Goal: Complete application form

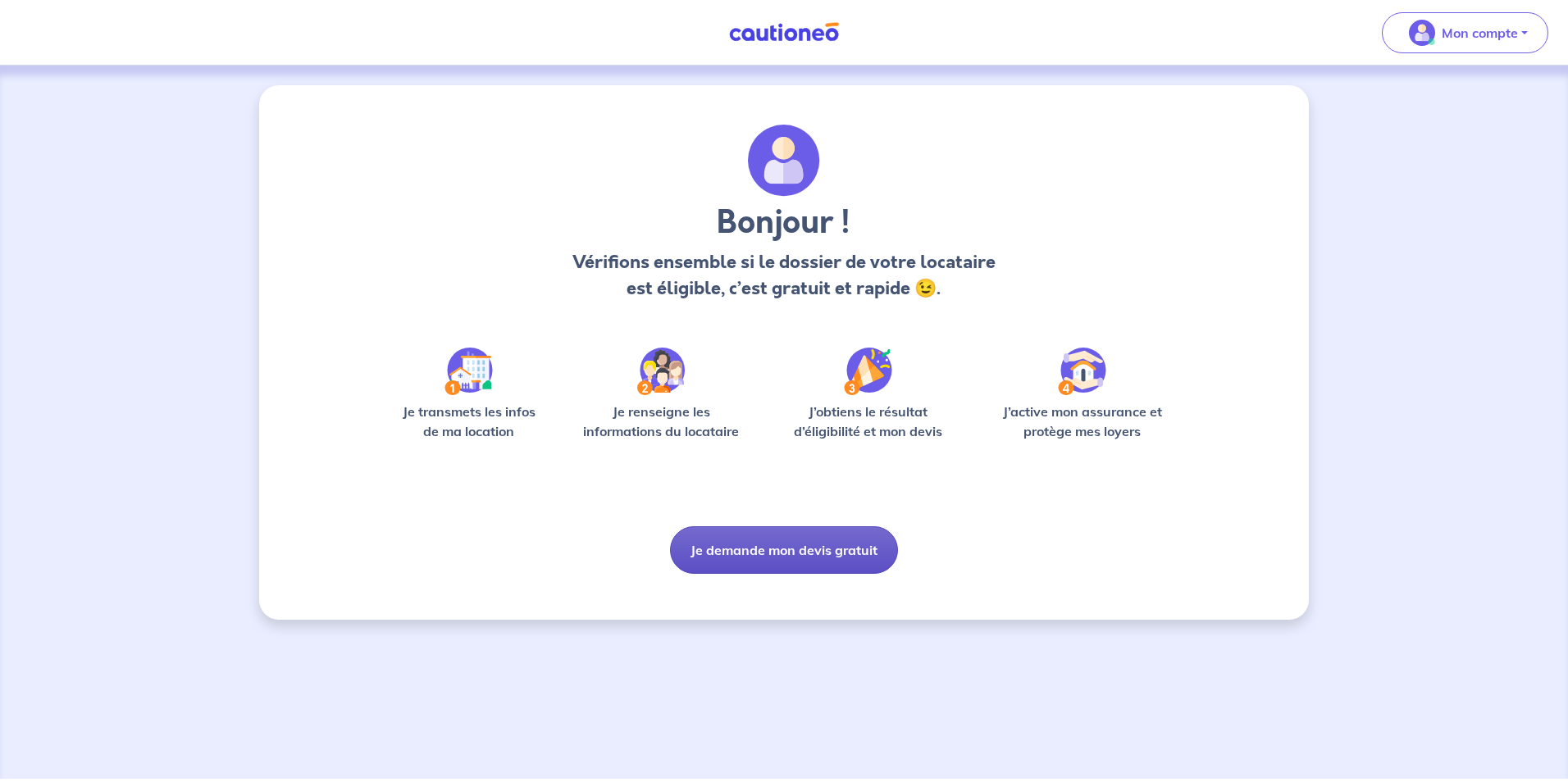
click at [799, 550] on button "Je demande mon devis gratuit" at bounding box center [784, 551] width 228 height 48
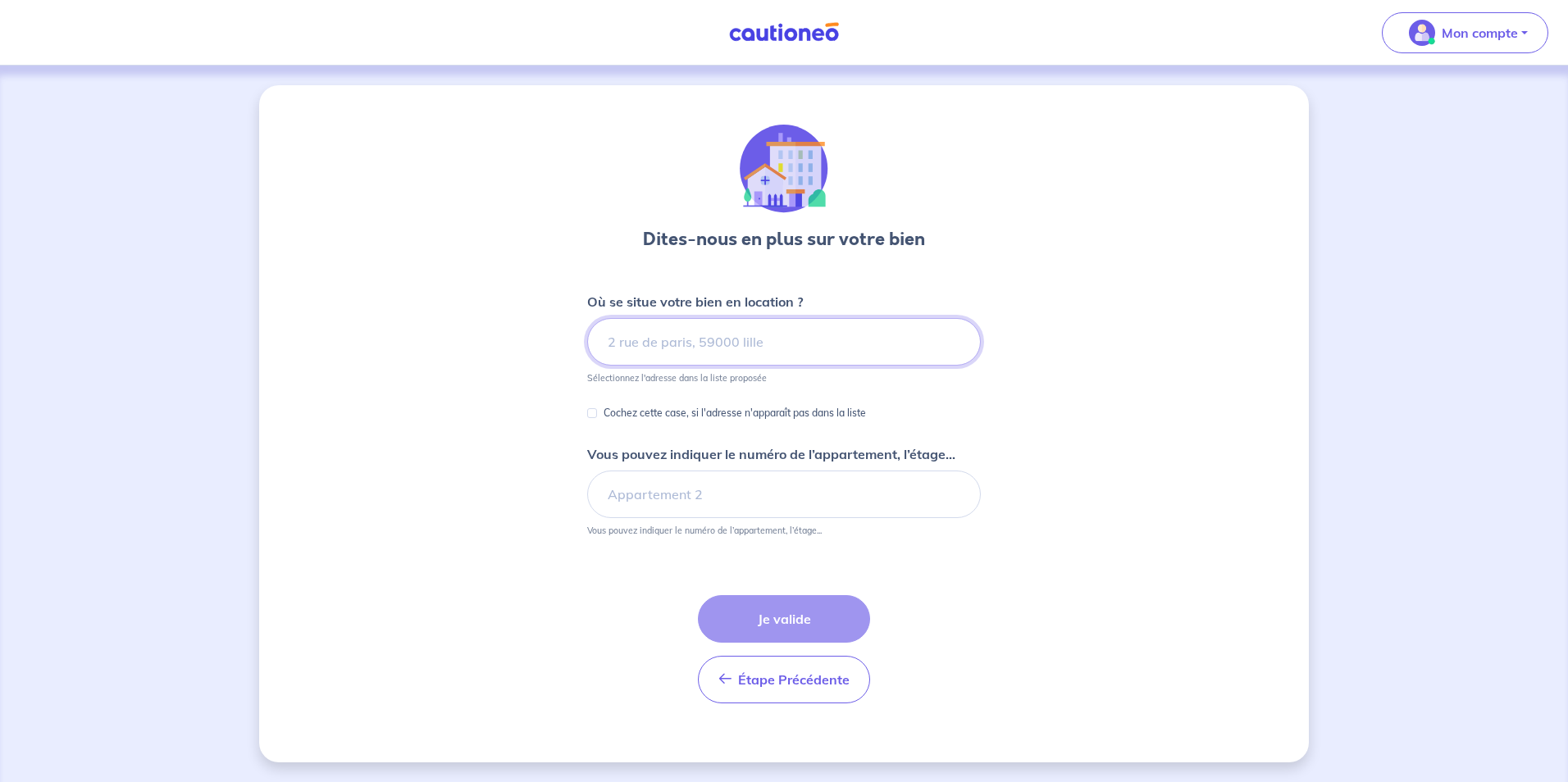
click at [781, 350] on input at bounding box center [784, 342] width 394 height 48
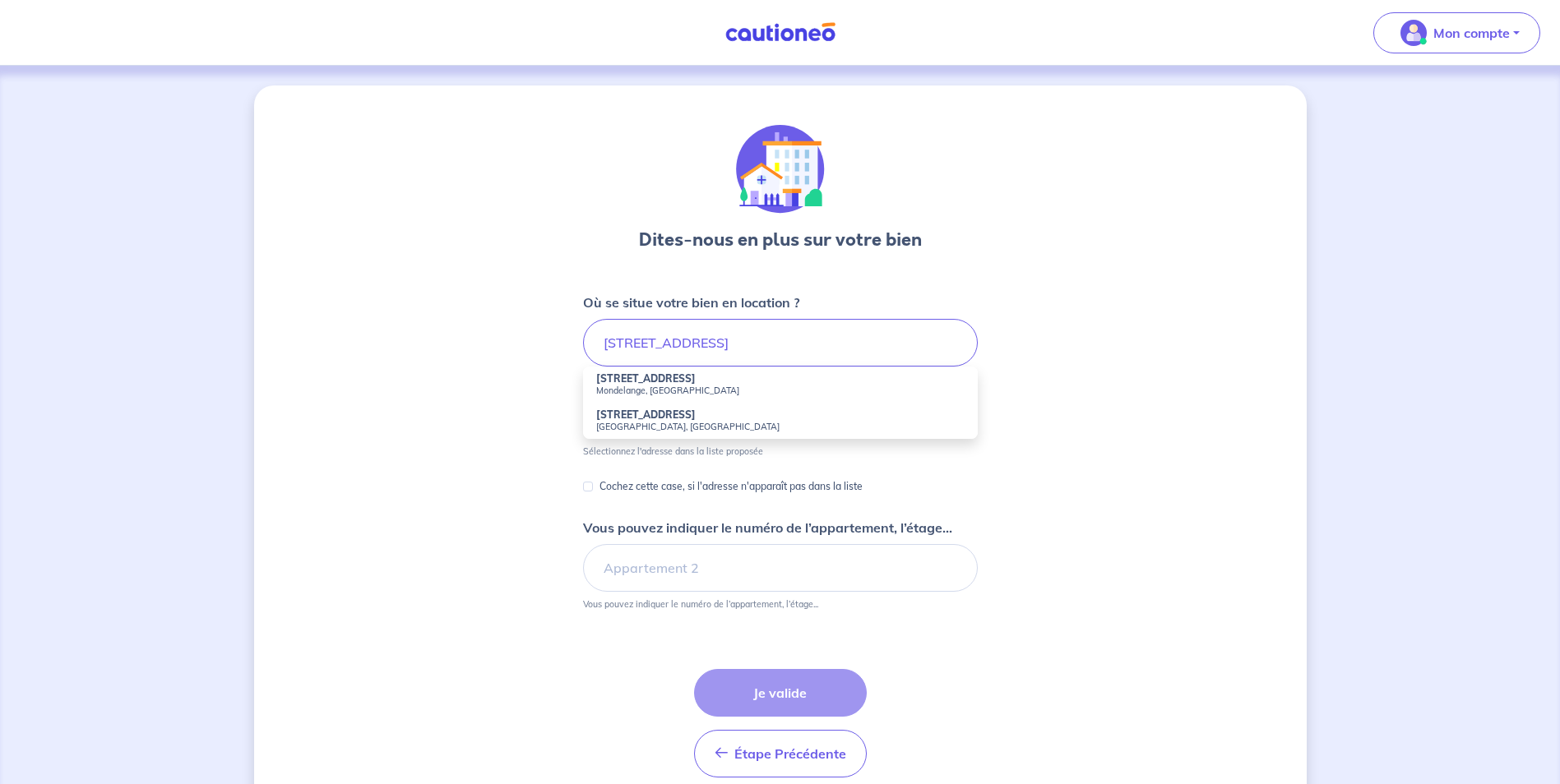
click at [655, 386] on small "Mondelange, [GEOGRAPHIC_DATA]" at bounding box center [780, 390] width 369 height 11
type input "[STREET_ADDRESS]"
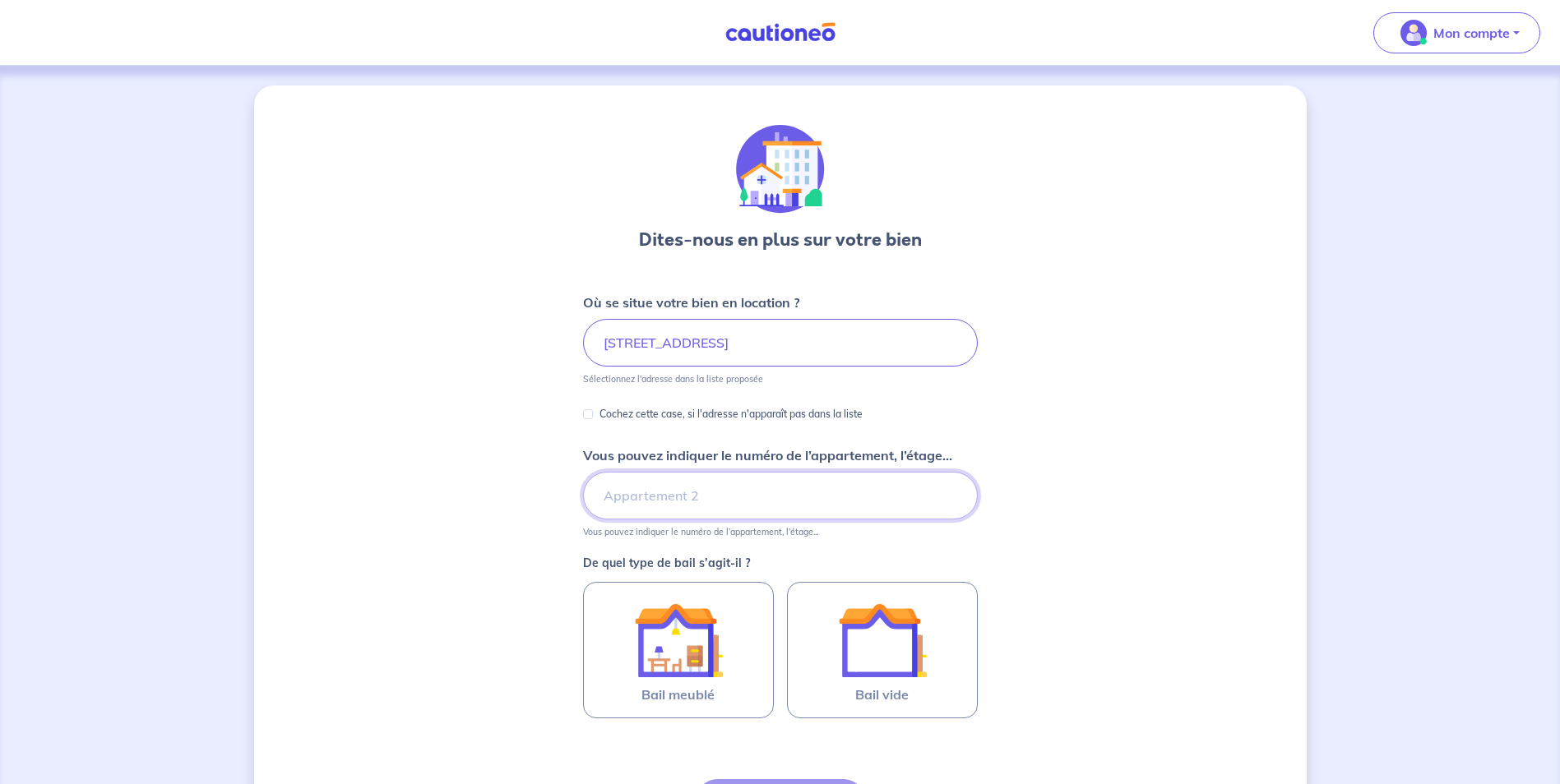
click at [671, 493] on input "Vous pouvez indiquer le numéro de l’appartement, l’étage..." at bounding box center [781, 495] width 395 height 48
drag, startPoint x: 867, startPoint y: 332, endPoint x: 523, endPoint y: 318, distance: 344.3
click at [523, 318] on div "Dites-nous en plus sur votre bien Où se situe votre bien en location ? [STREET_…" at bounding box center [780, 516] width 1052 height 861
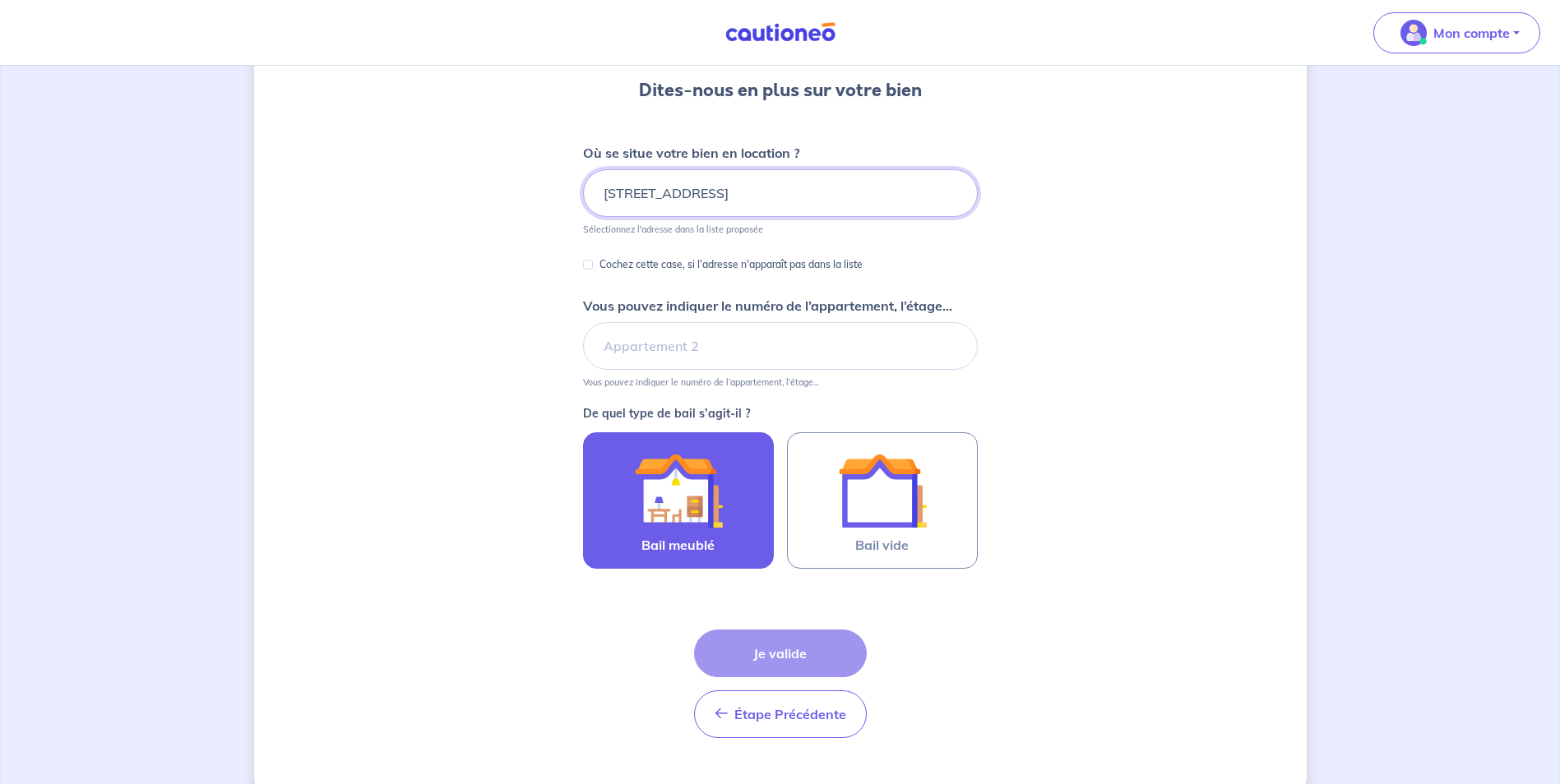
scroll to position [164, 0]
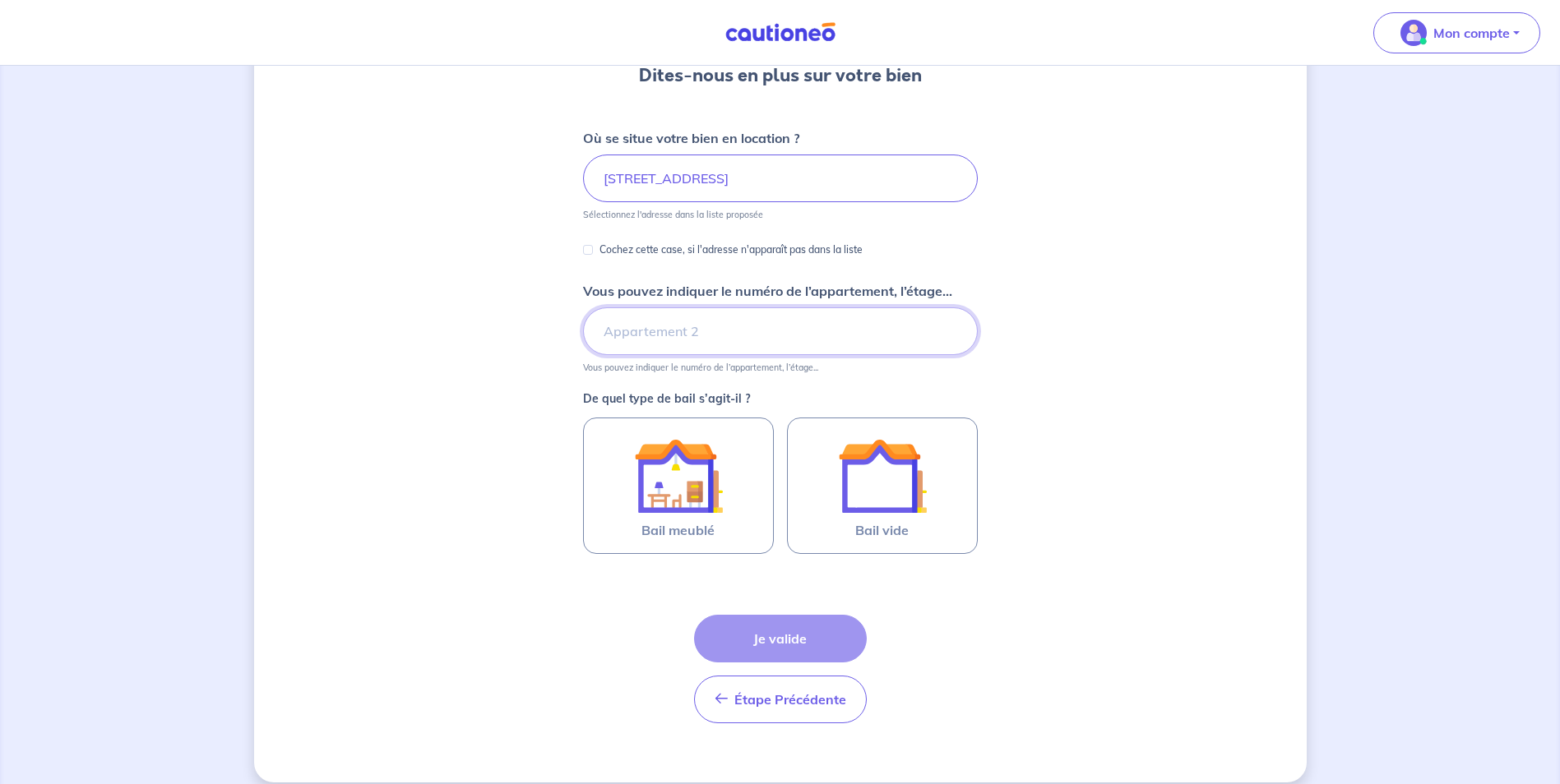
click at [638, 325] on input "Vous pouvez indiquer le numéro de l’appartement, l’étage..." at bounding box center [781, 331] width 395 height 48
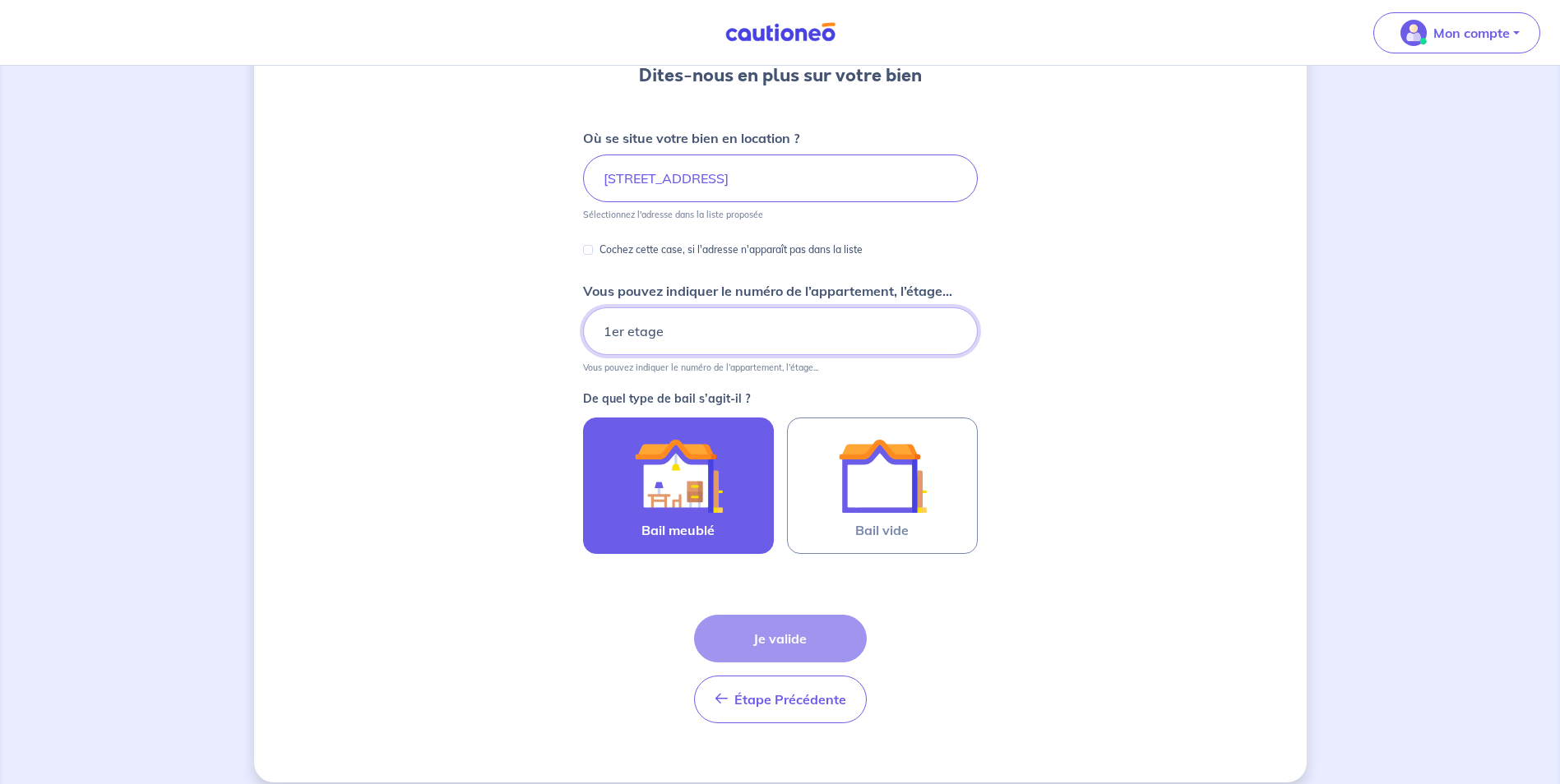
type input "1er etage"
click at [673, 478] on img at bounding box center [678, 476] width 88 height 88
click at [0, 0] on input "Bail meublé" at bounding box center [0, 0] width 0 height 0
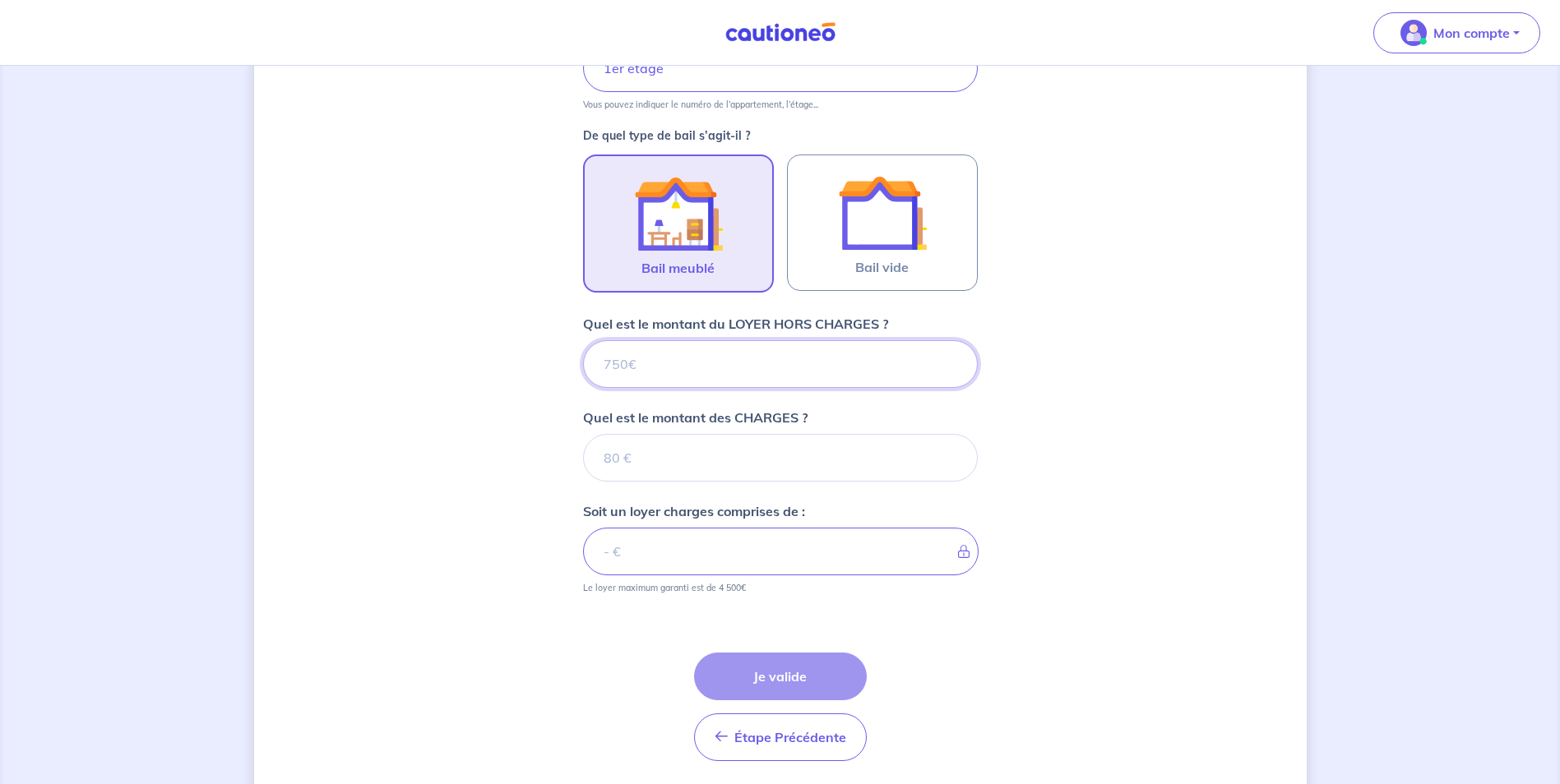
scroll to position [483, 0]
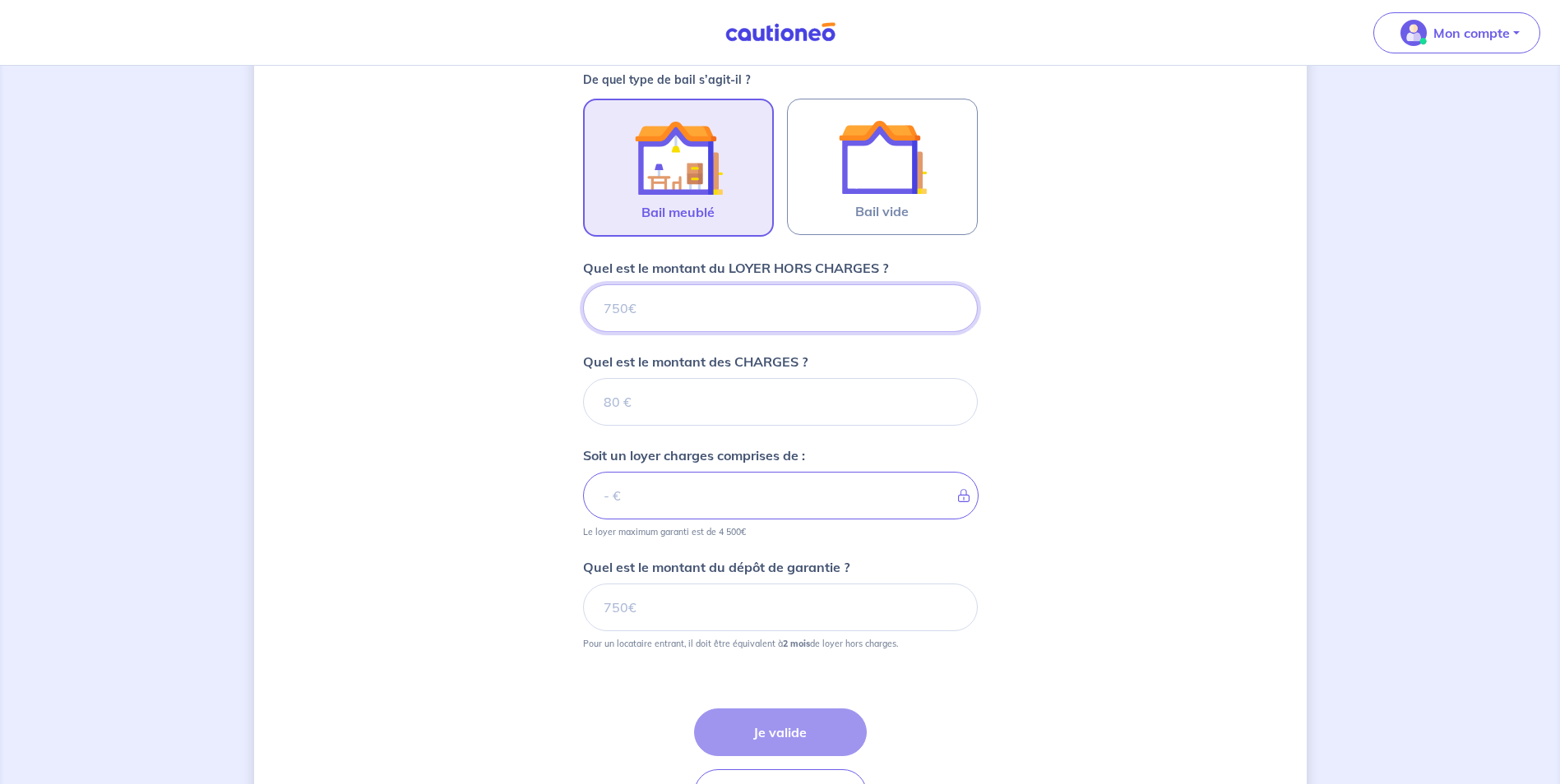
type input "7"
type input "77"
type input "775"
click at [673, 414] on input "Quel est le montant des CHARGES ?" at bounding box center [781, 402] width 395 height 48
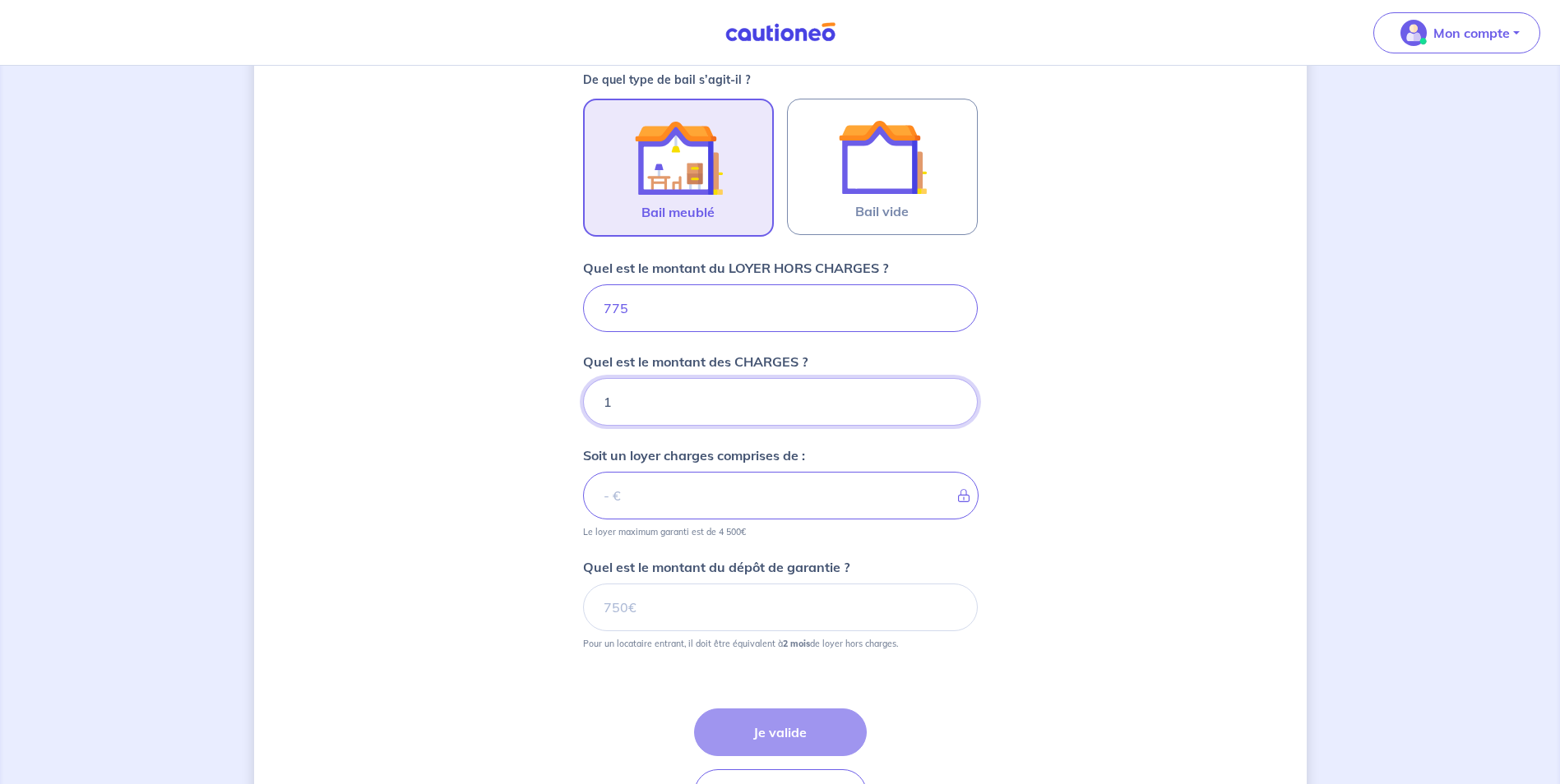
type input "15"
type input "790"
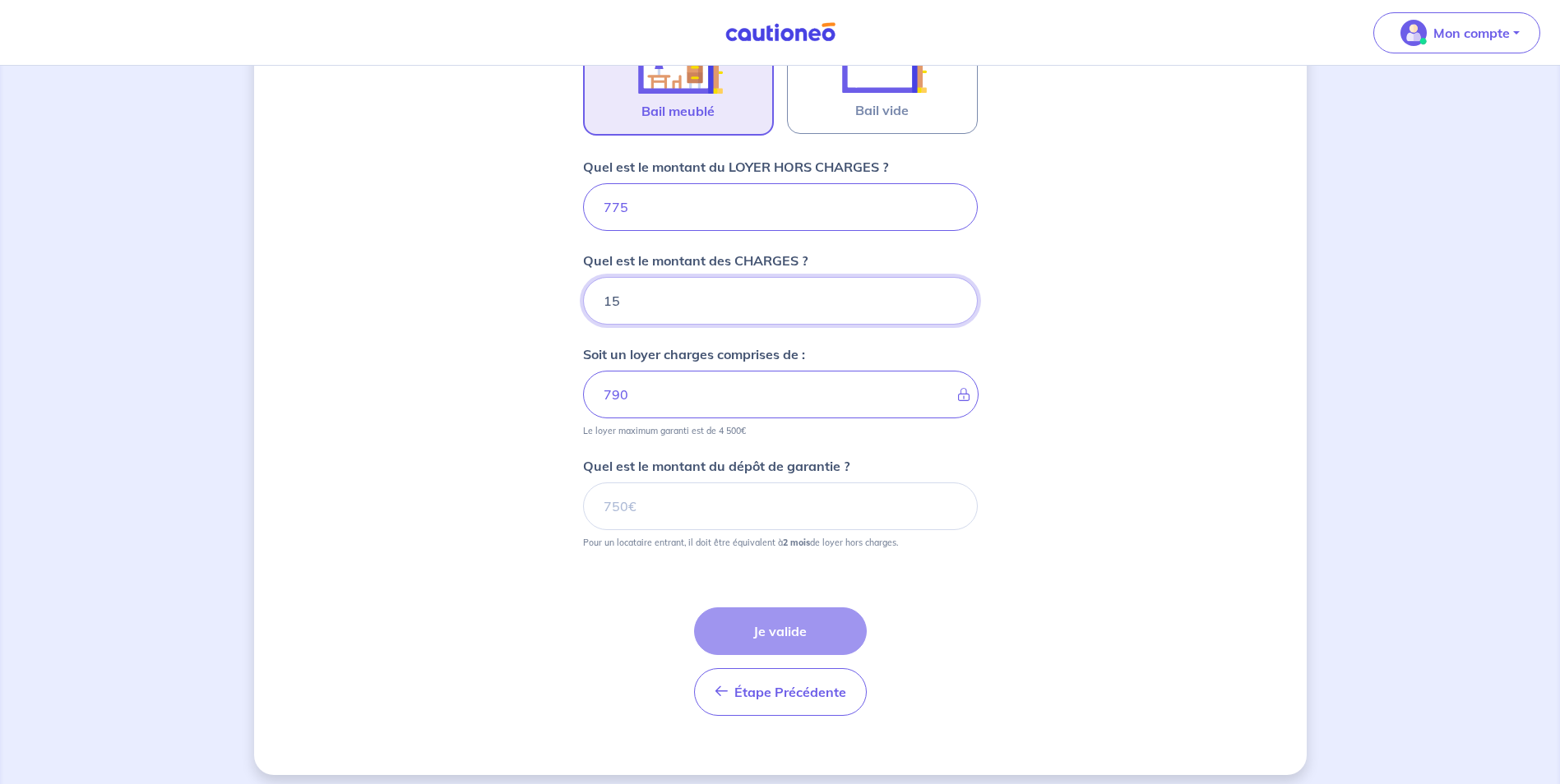
scroll to position [595, 0]
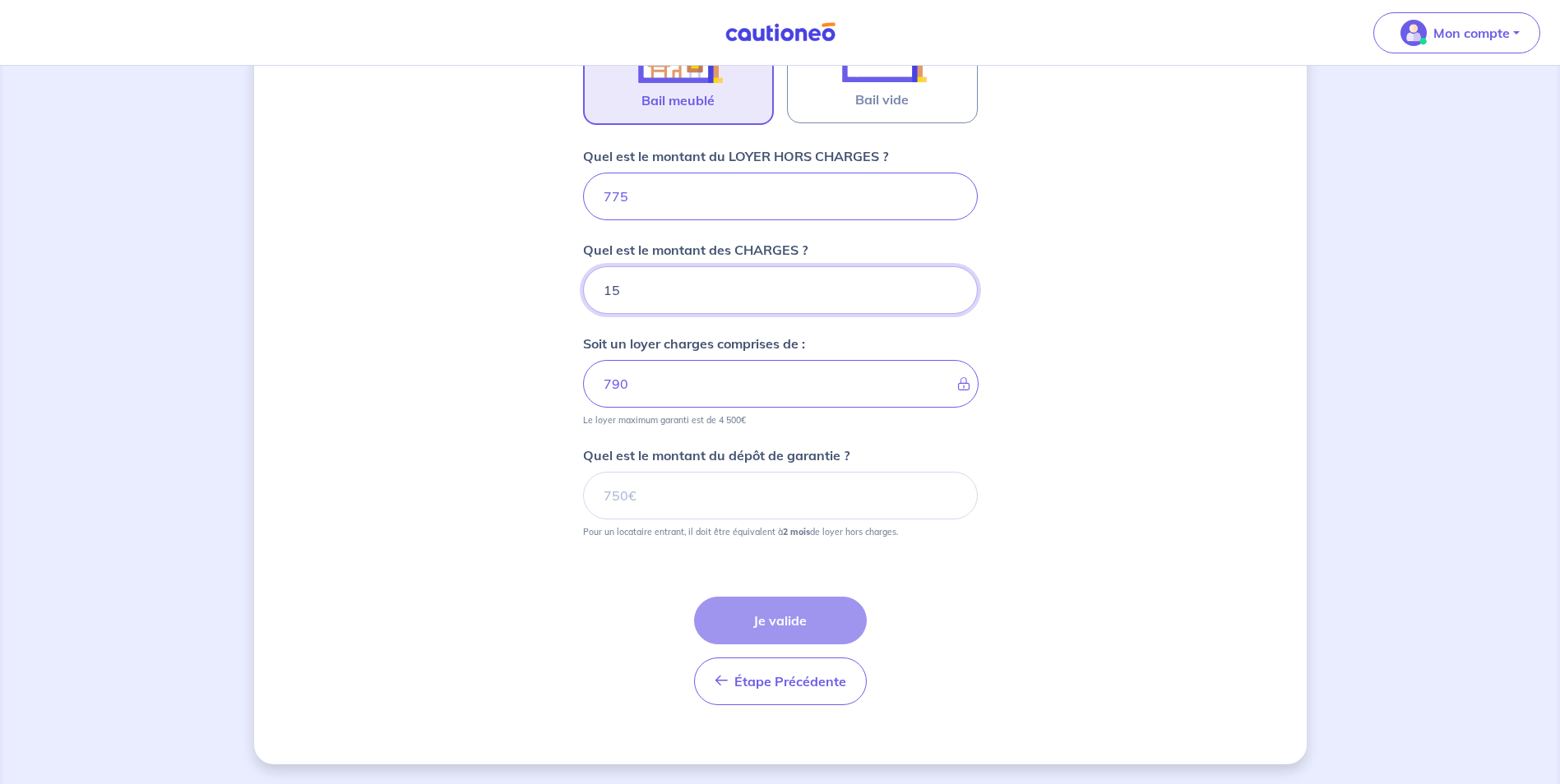
type input "15"
click at [752, 629] on div "Étape Précédente Précédent Je valide Je valide" at bounding box center [780, 651] width 173 height 108
click at [671, 501] on input "Quel est le montant du dépôt de garantie ?" at bounding box center [781, 495] width 395 height 48
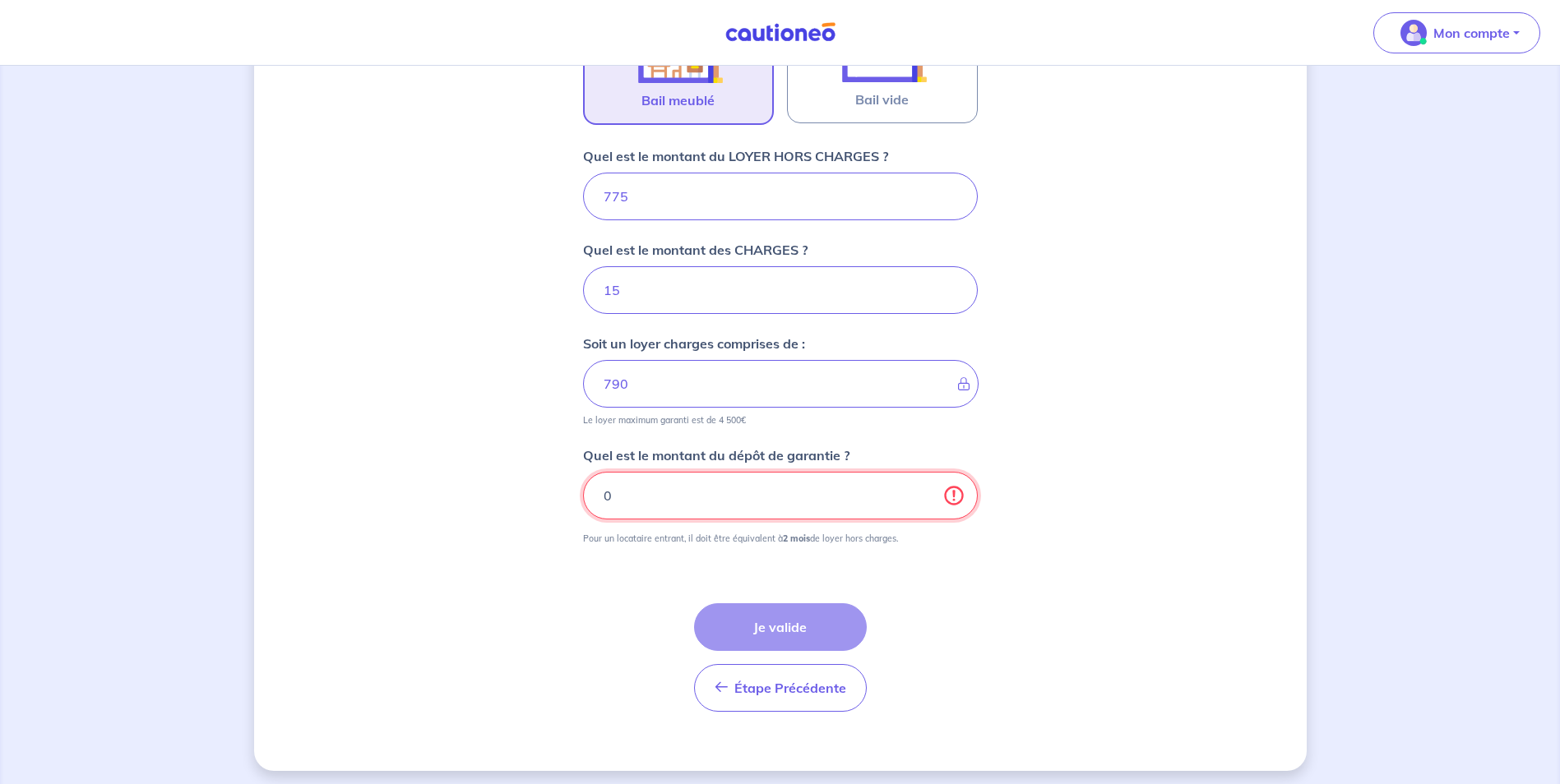
type input "0"
click at [775, 626] on div "Étape Précédente Précédent Je valide Je valide" at bounding box center [780, 658] width 173 height 108
click at [648, 504] on input "0" at bounding box center [781, 495] width 395 height 48
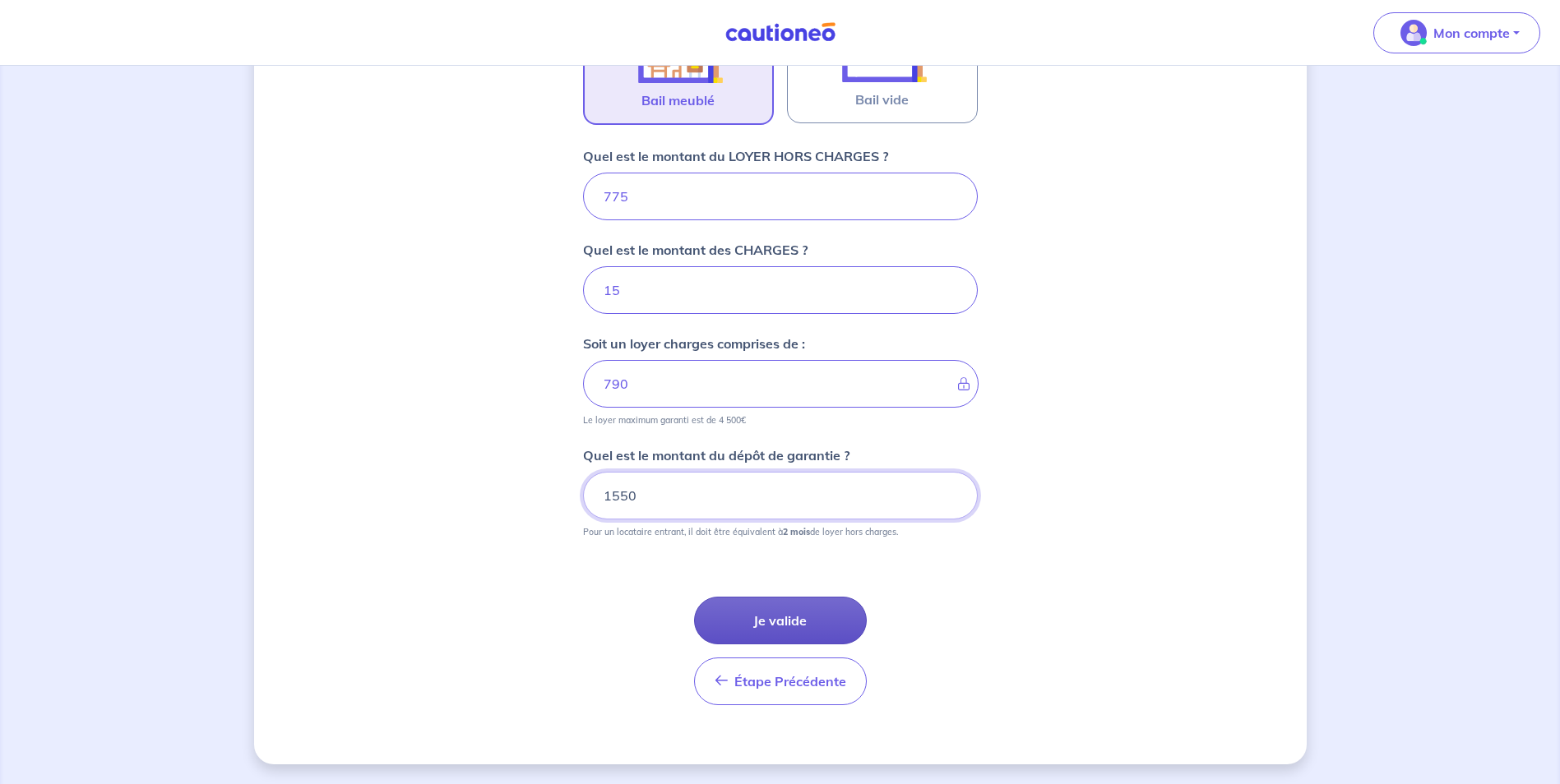
type input "1550"
click at [768, 620] on button "Je valide" at bounding box center [780, 621] width 173 height 48
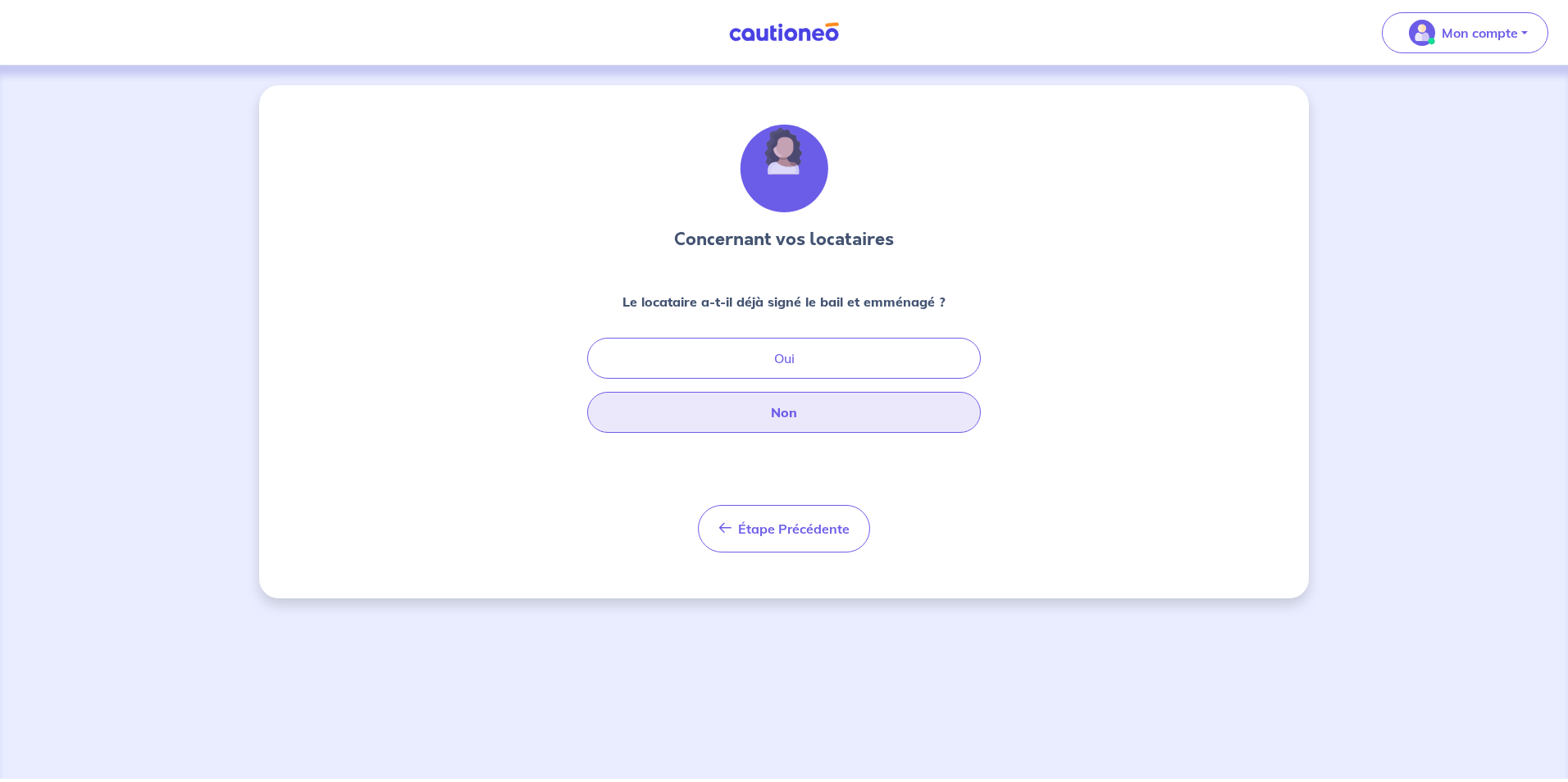
click at [823, 414] on button "Non" at bounding box center [784, 413] width 394 height 41
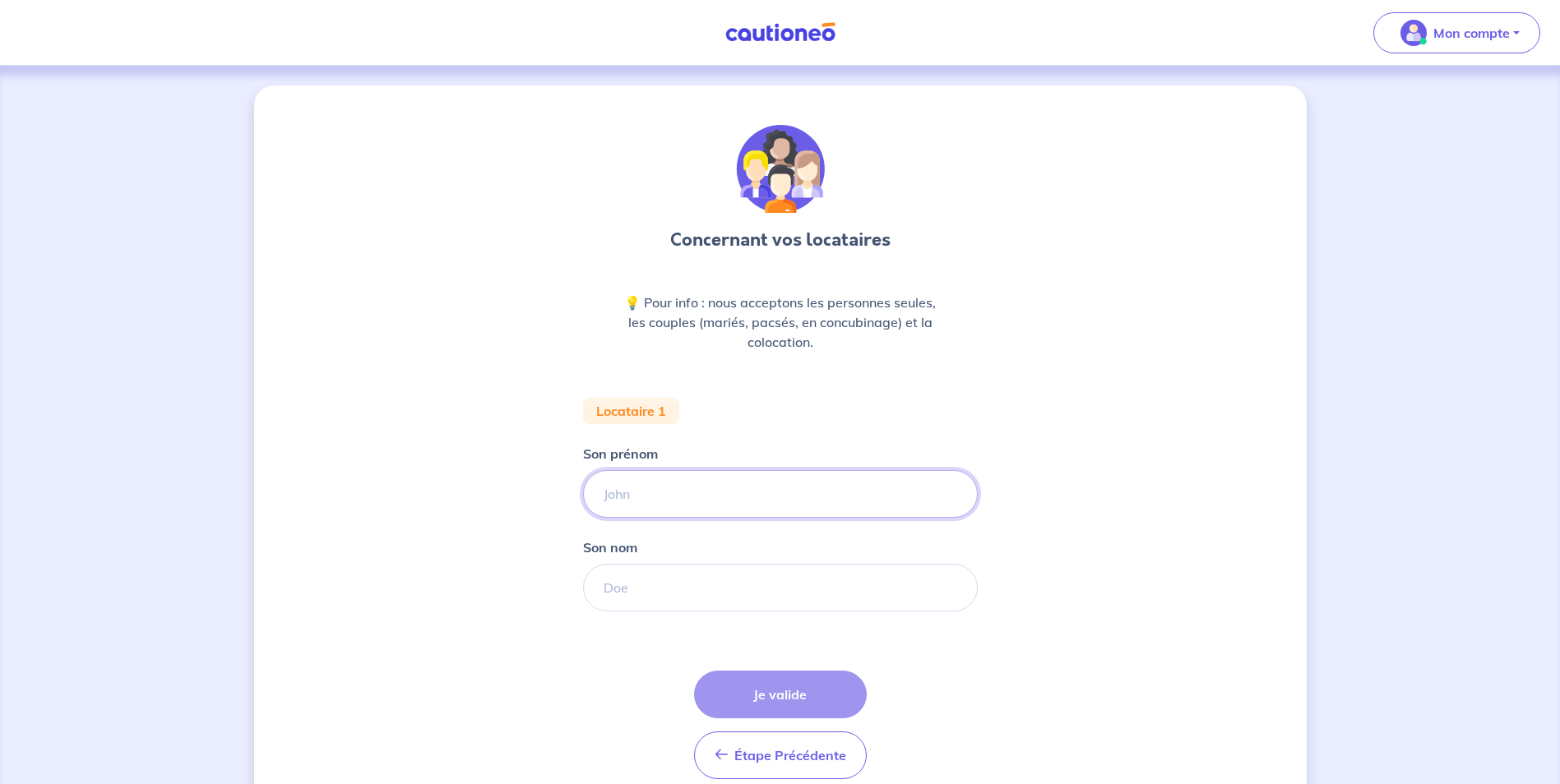
click at [749, 497] on input "Son prénom" at bounding box center [781, 495] width 395 height 48
type input "[PERSON_NAME]"
click at [733, 591] on input "Son nom" at bounding box center [781, 588] width 395 height 48
type input "[PERSON_NAME]"
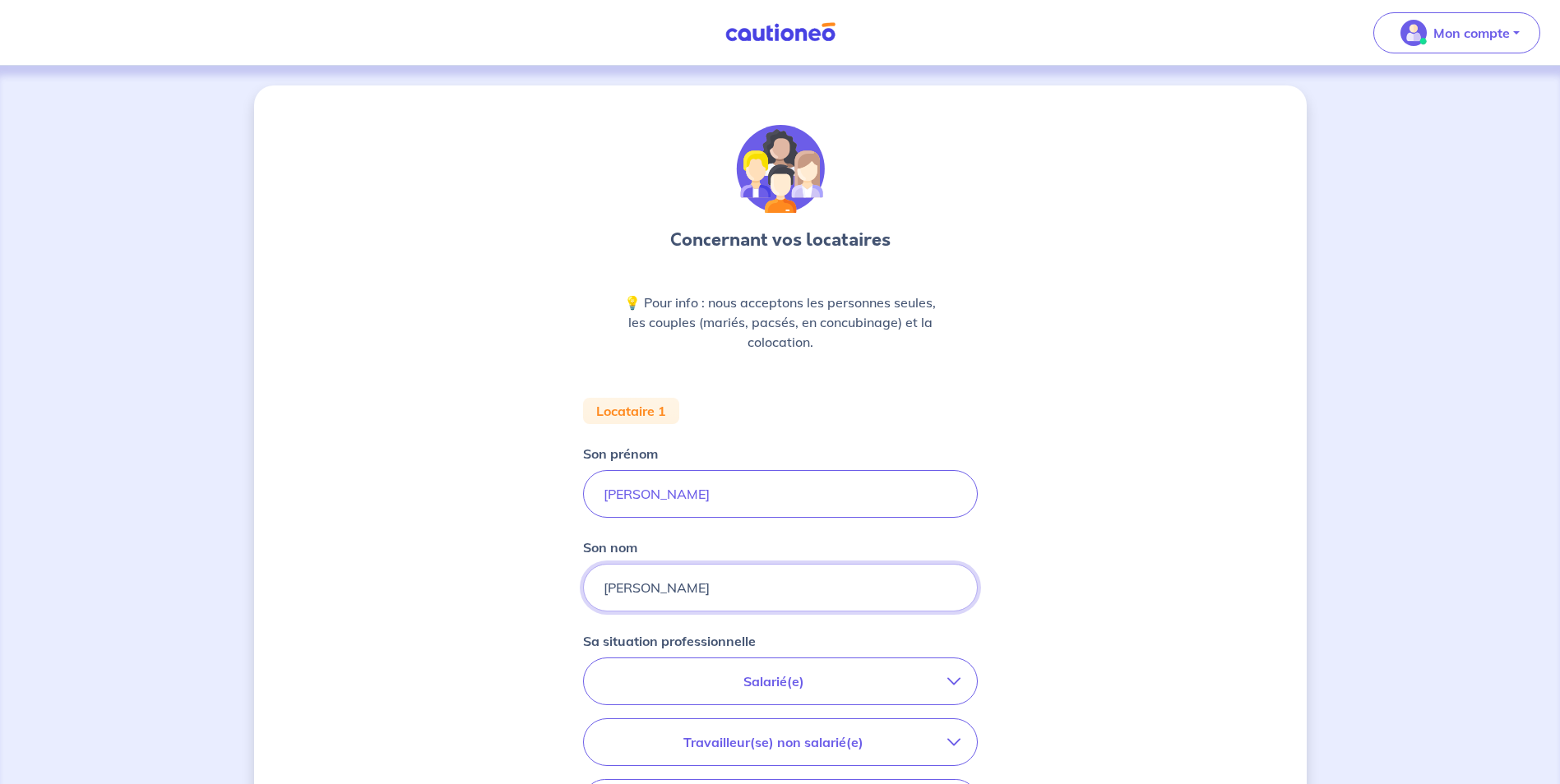
scroll to position [82, 0]
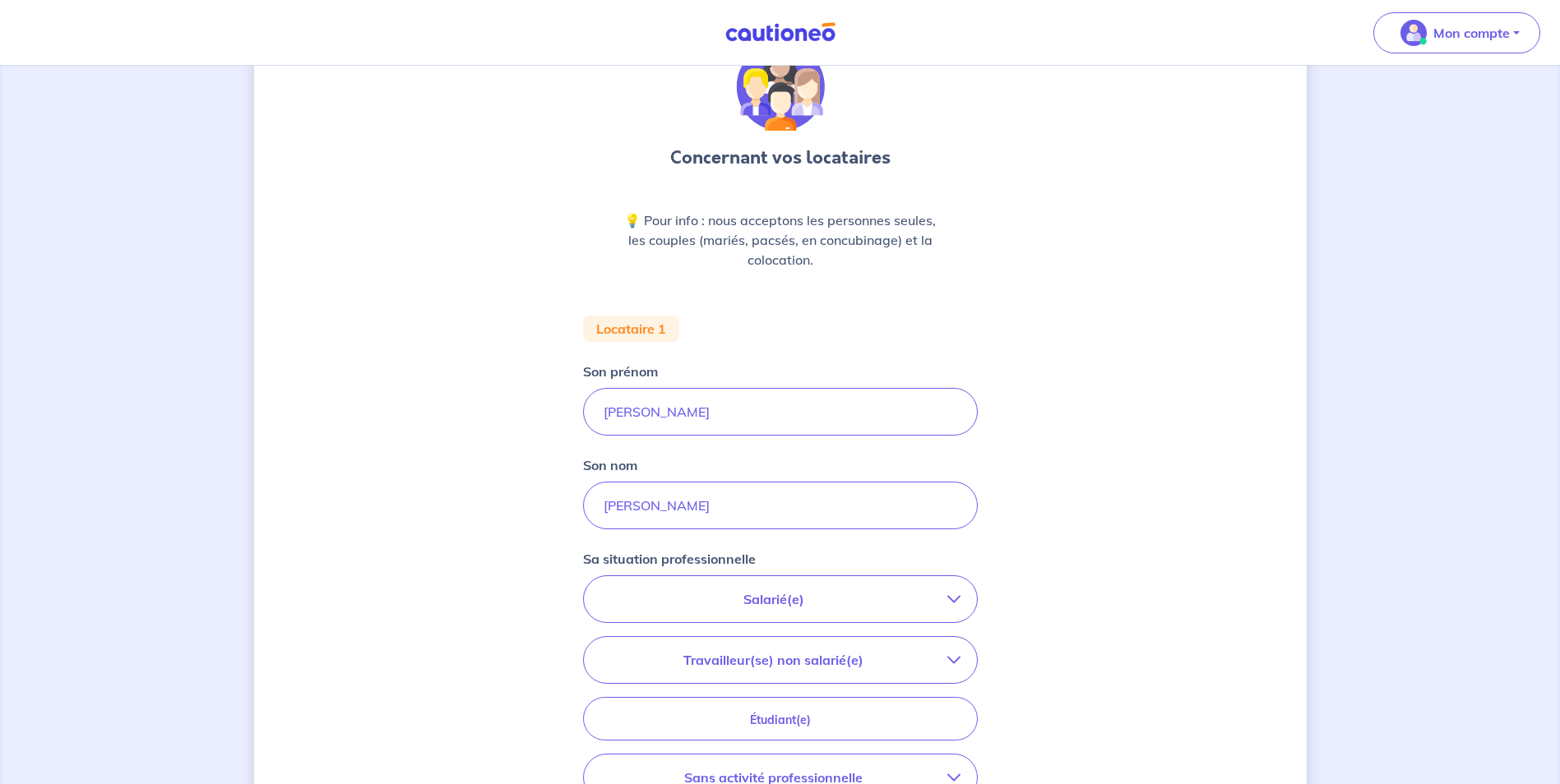
click at [801, 603] on p "Salarié(e)" at bounding box center [774, 599] width 347 height 20
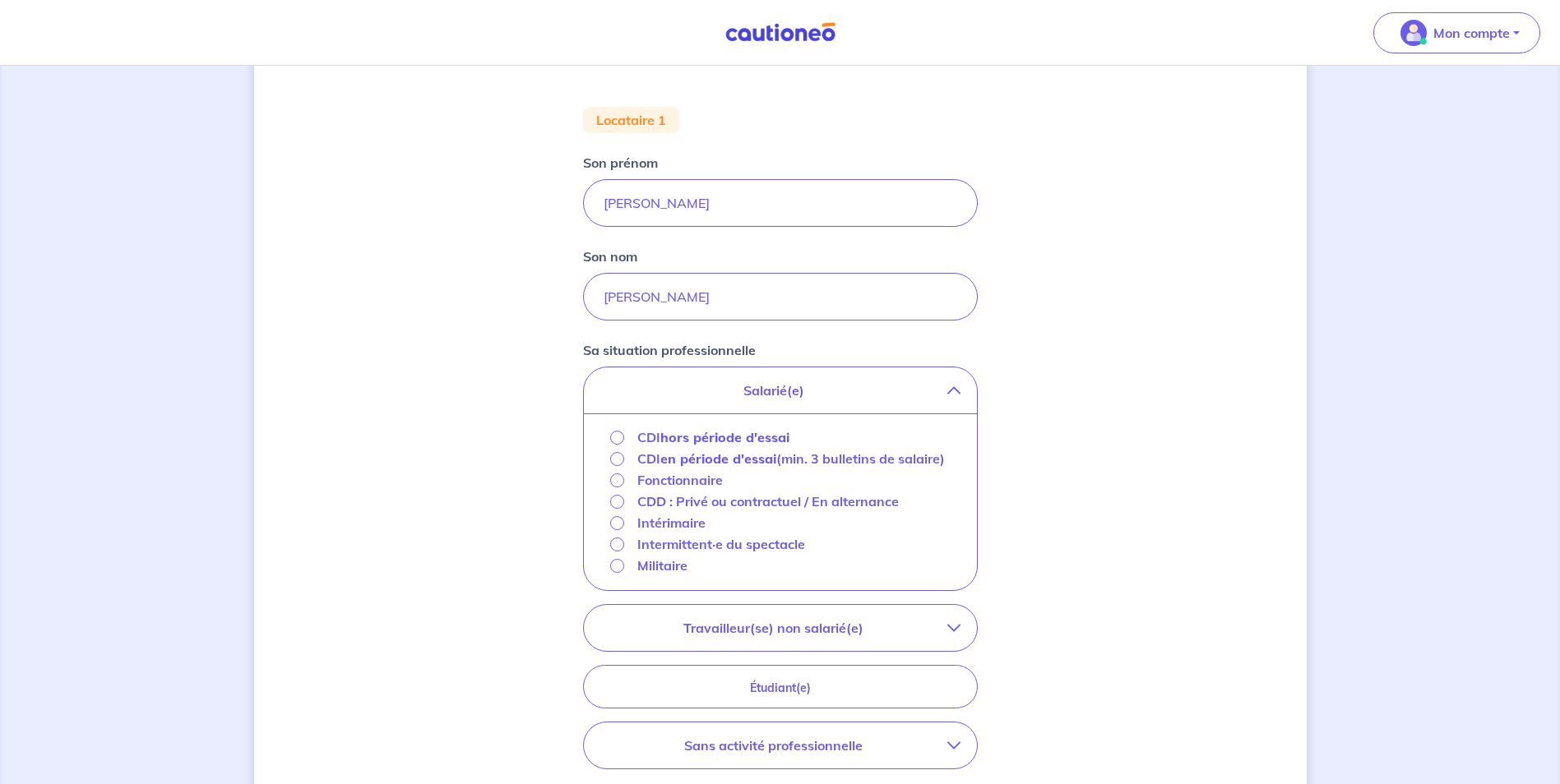
scroll to position [329, 0]
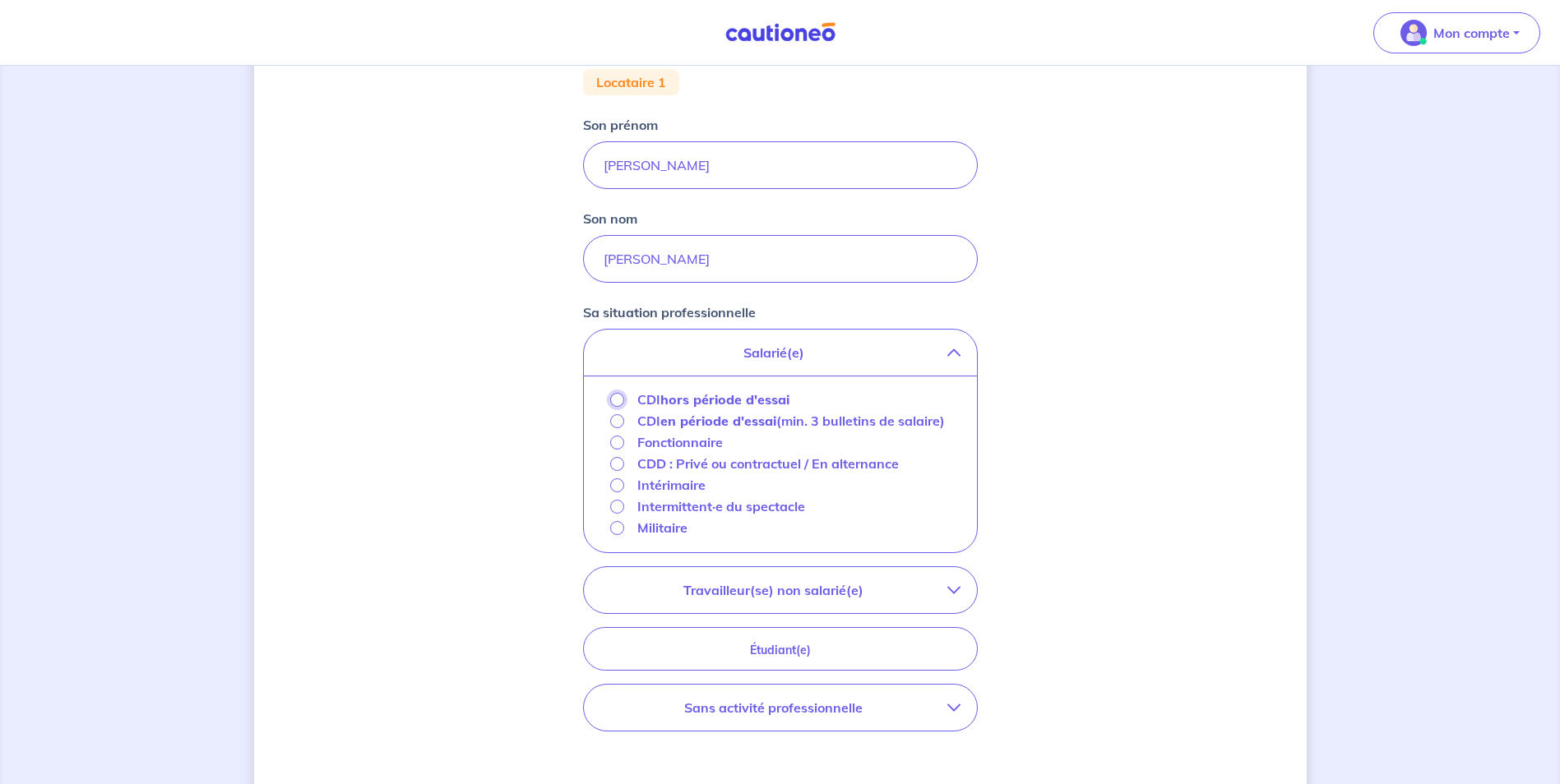
click at [613, 398] on input "CDI hors période d'essai" at bounding box center [617, 400] width 14 height 14
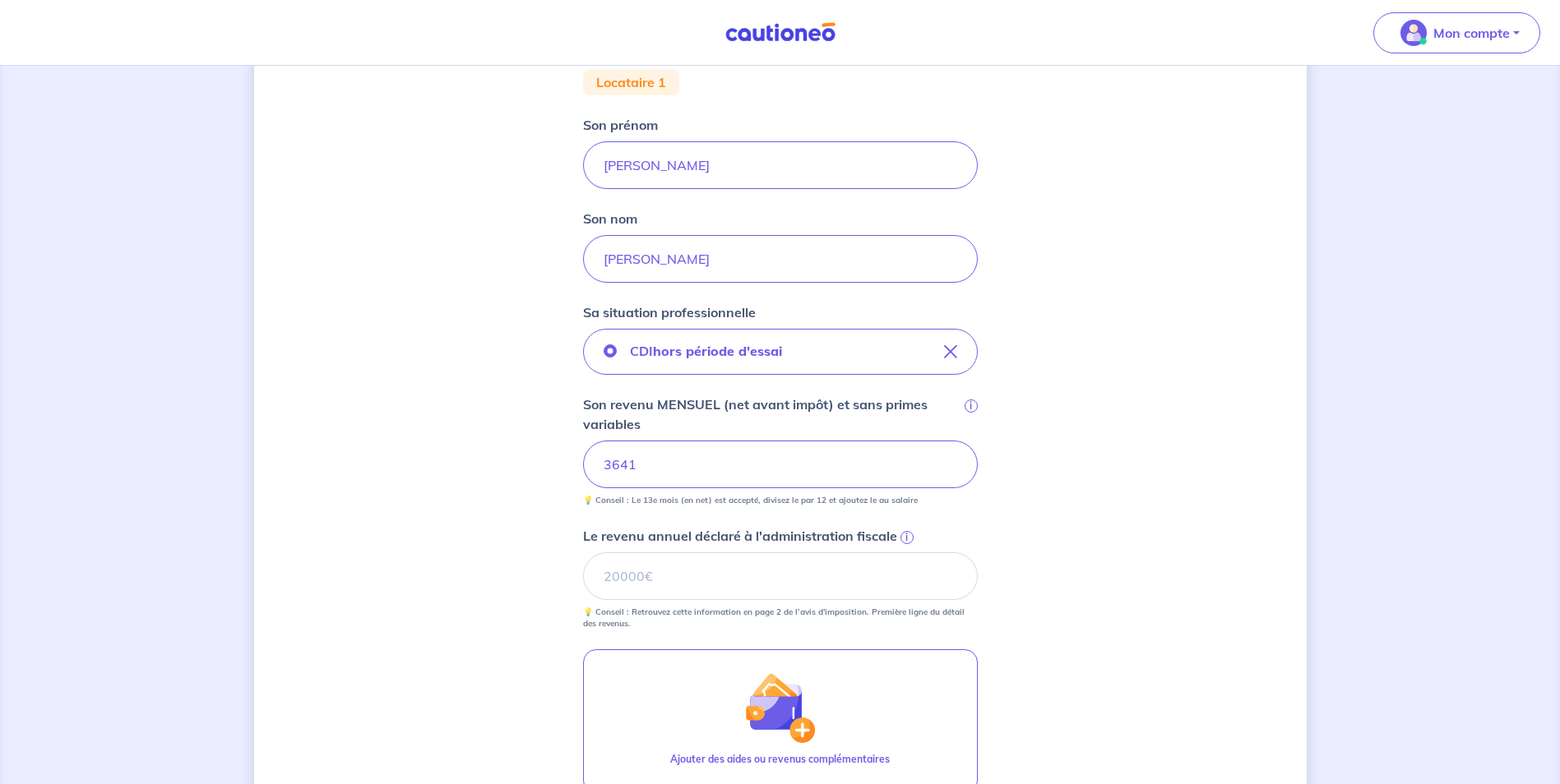
click at [538, 522] on div "Concernant vos locataires 💡 Pour info : nous acceptons les personnes seules, le…" at bounding box center [780, 398] width 1052 height 1284
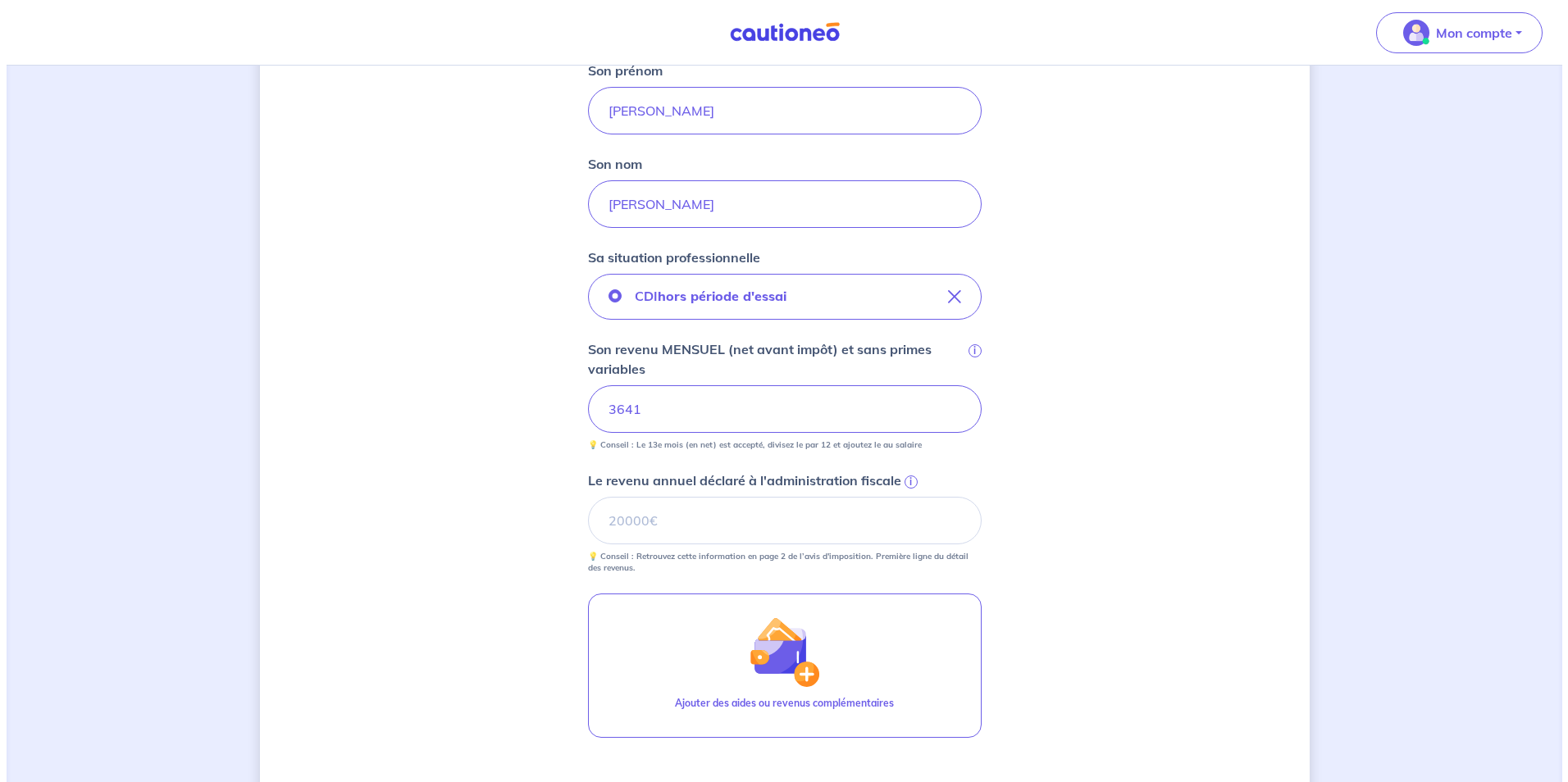
scroll to position [410, 0]
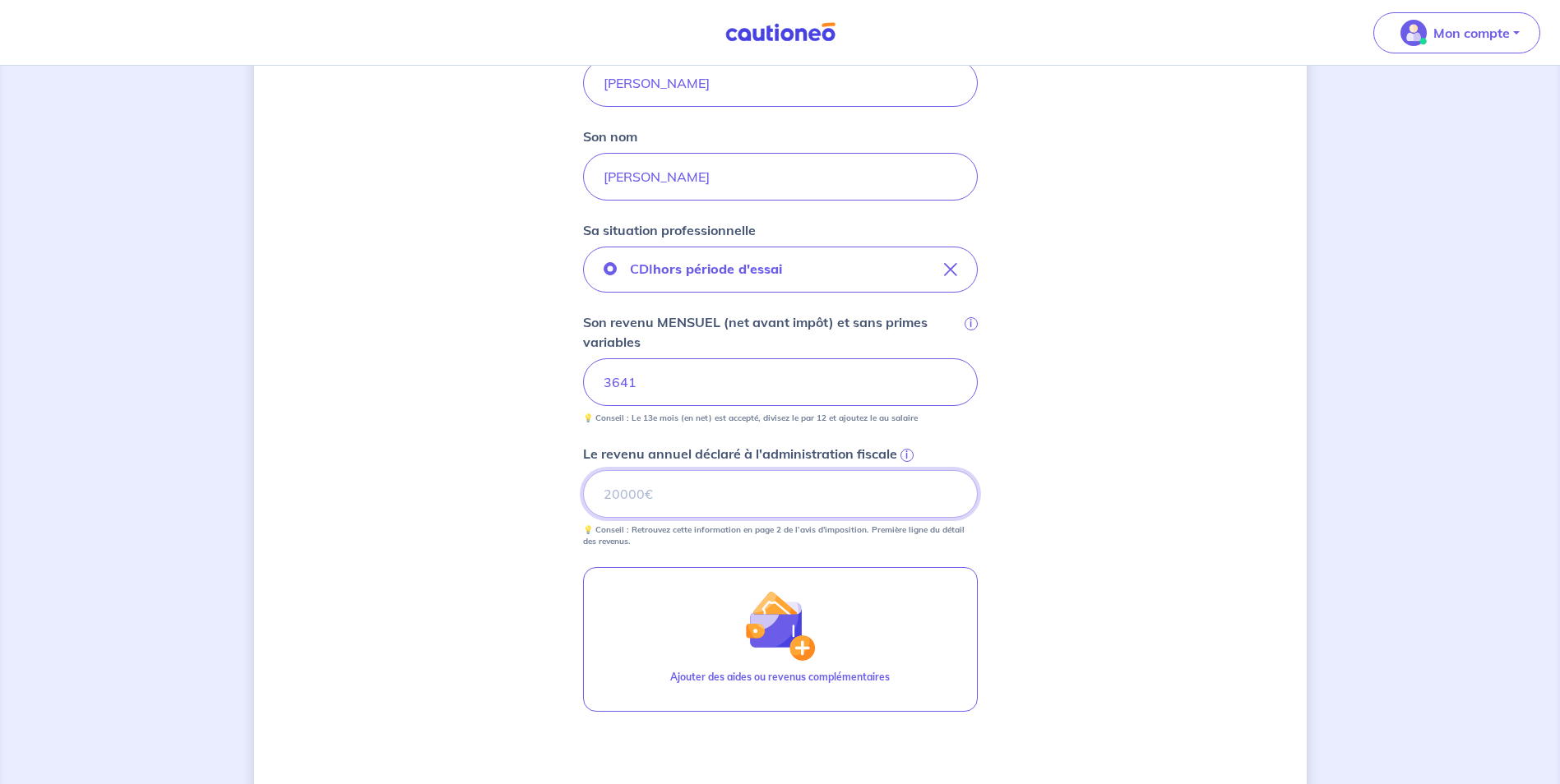
click at [610, 494] on input "Le revenu annuel déclaré à l'administration fiscale i" at bounding box center [781, 495] width 395 height 48
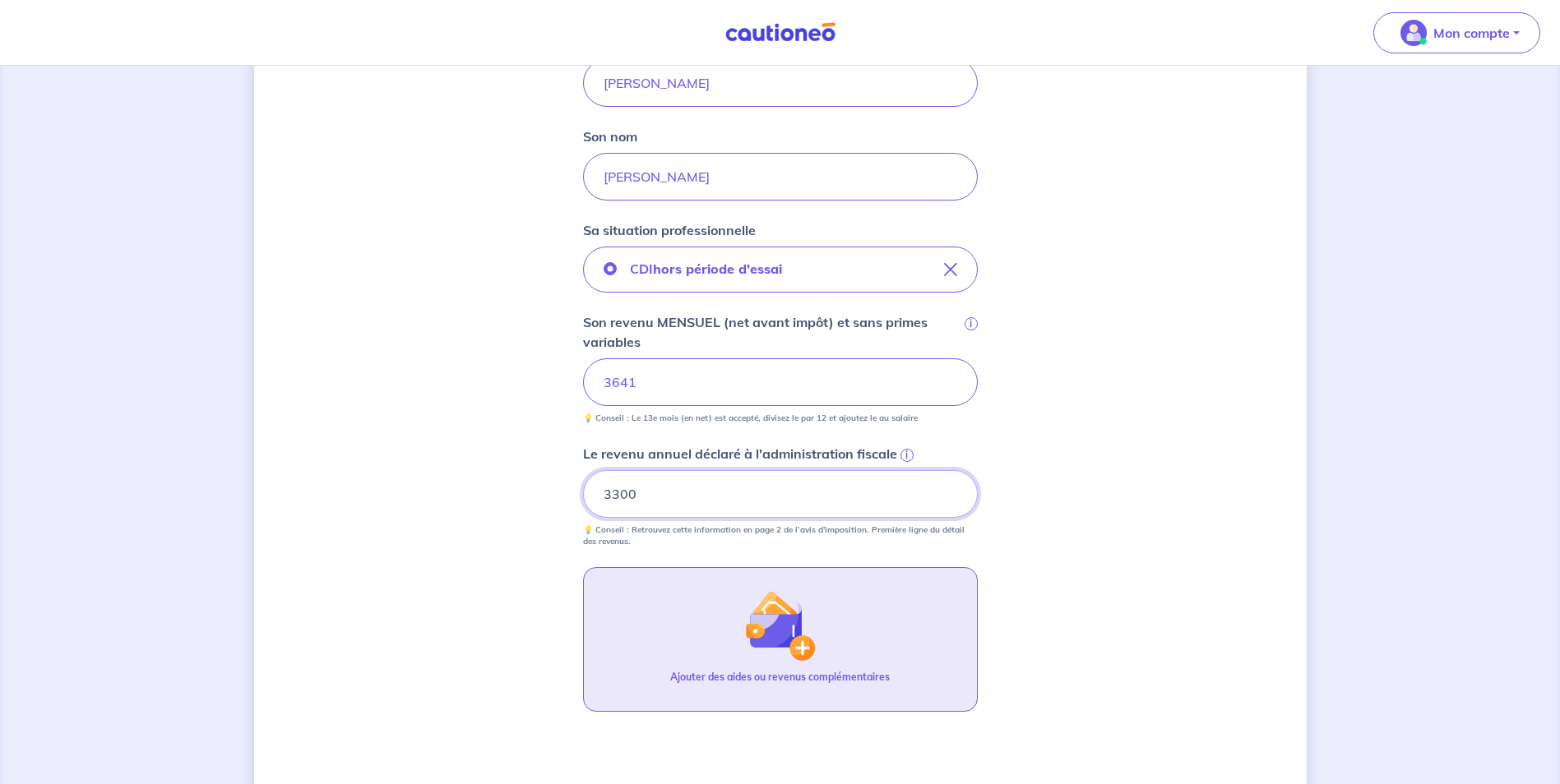
type input "3300"
click at [745, 614] on img "button" at bounding box center [779, 625] width 70 height 70
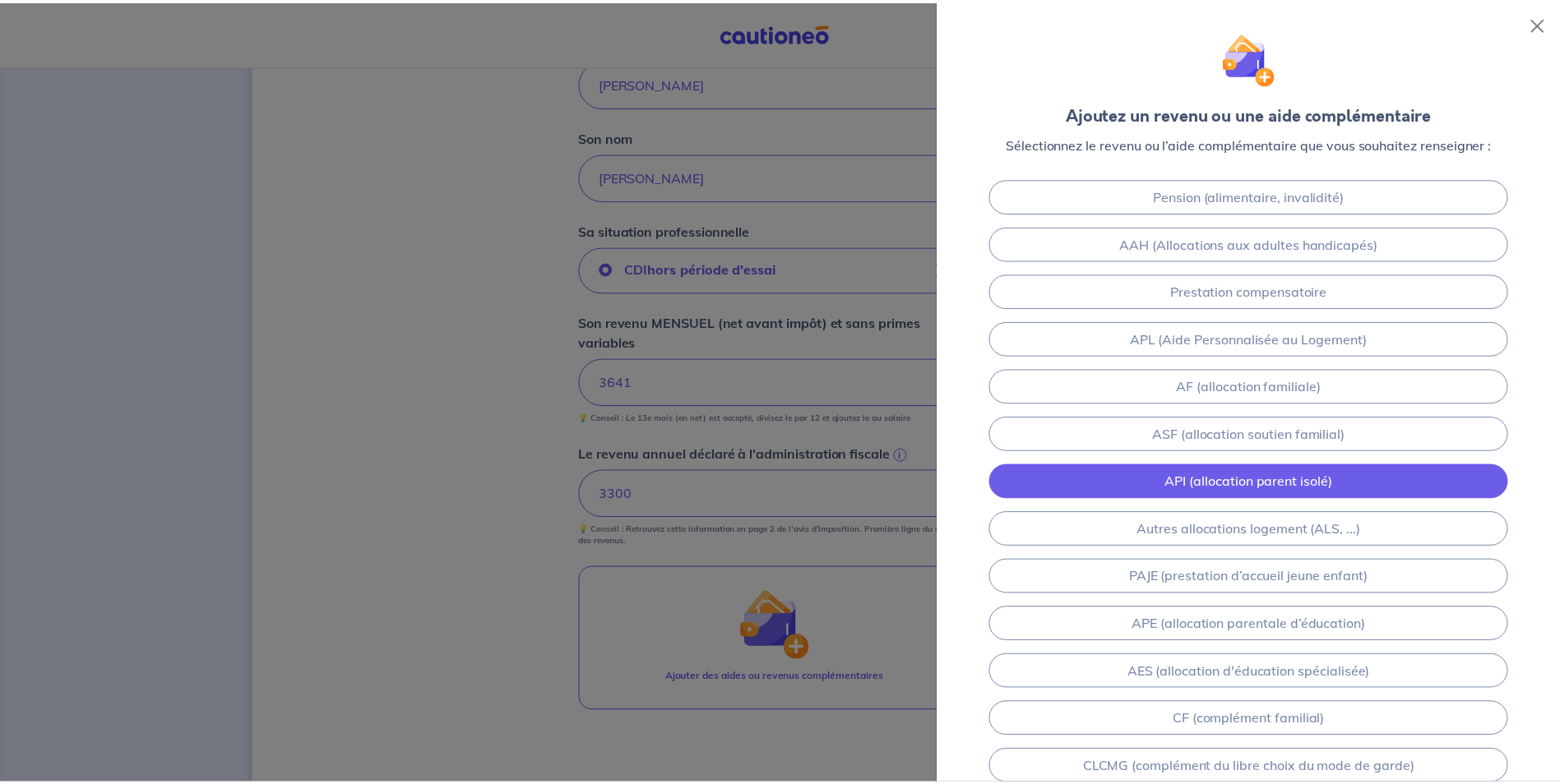
scroll to position [82, 0]
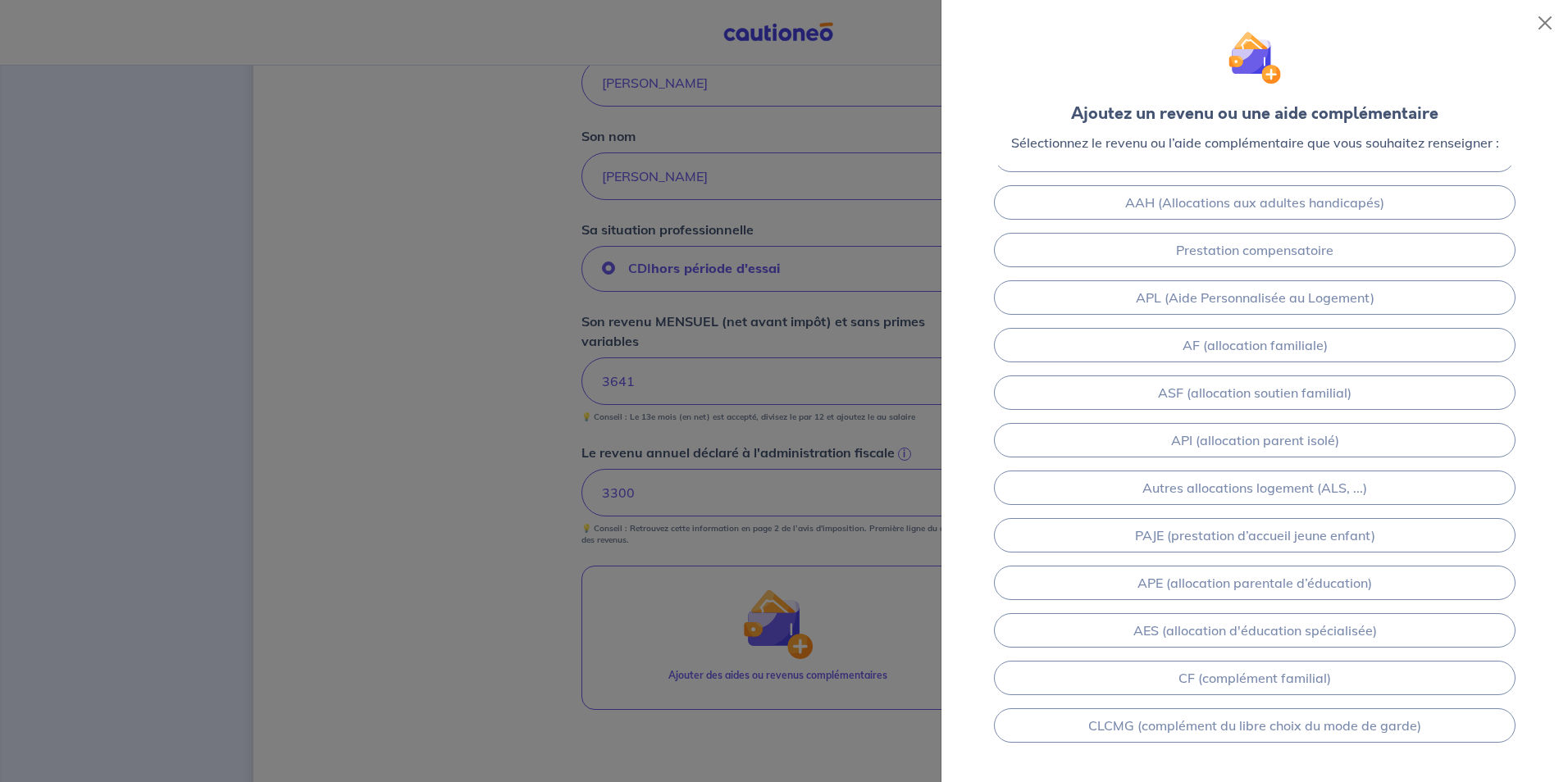
click at [509, 559] on div at bounding box center [784, 391] width 1568 height 782
click at [1545, 16] on button "Close" at bounding box center [1545, 22] width 27 height 27
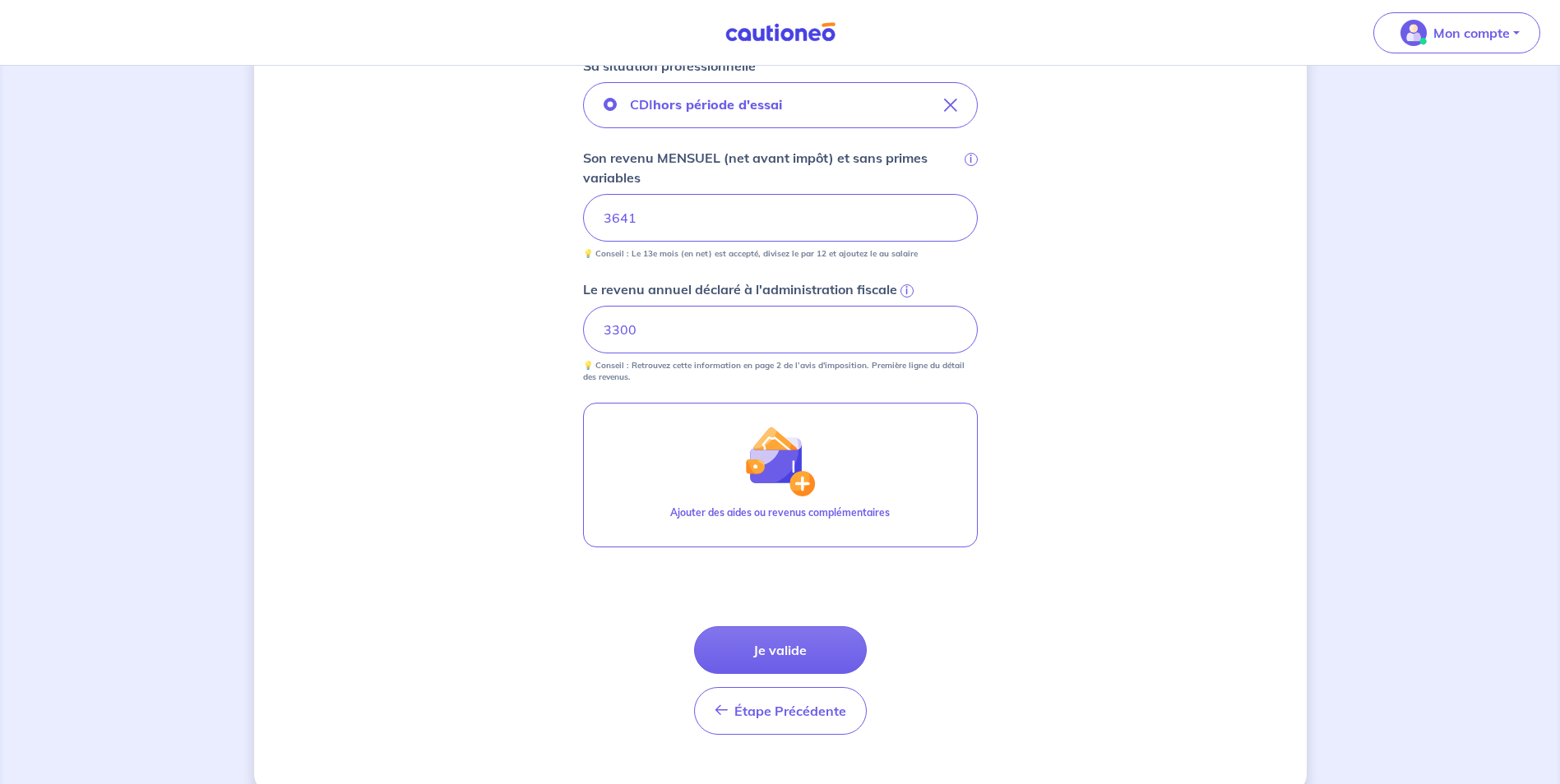
scroll to position [605, 0]
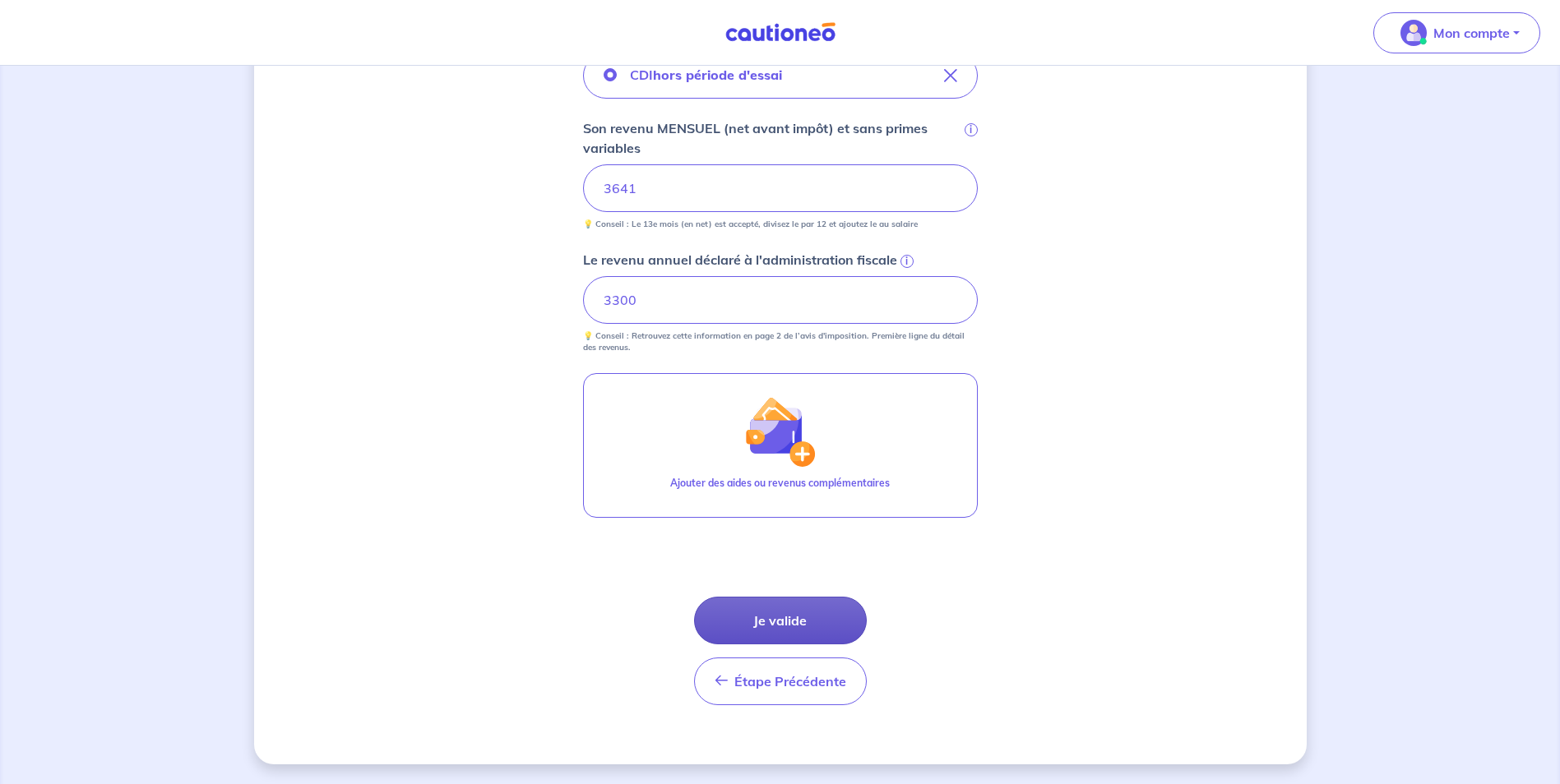
click at [838, 634] on button "Je valide" at bounding box center [780, 621] width 173 height 48
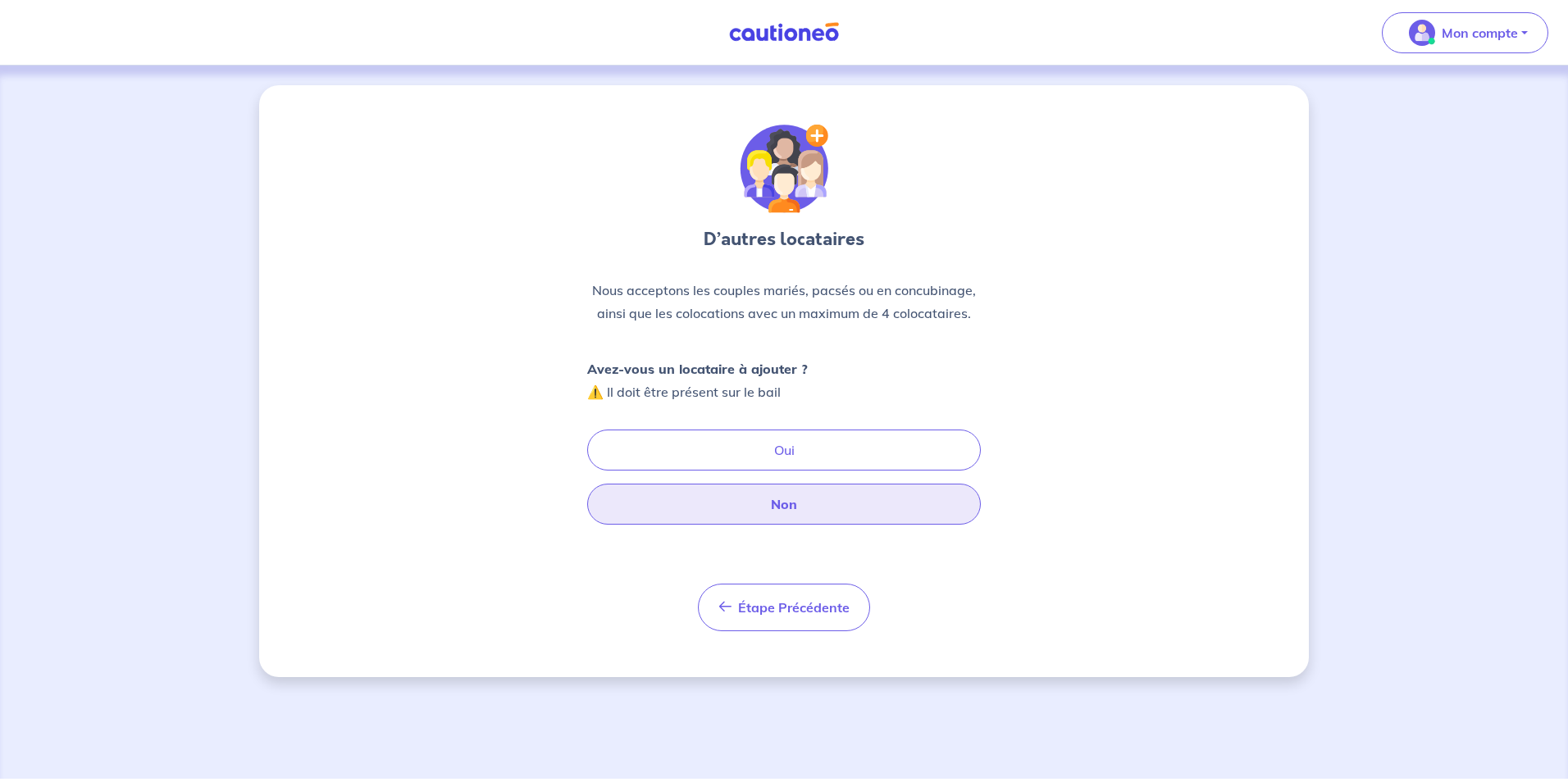
click at [853, 503] on button "Non" at bounding box center [784, 504] width 394 height 41
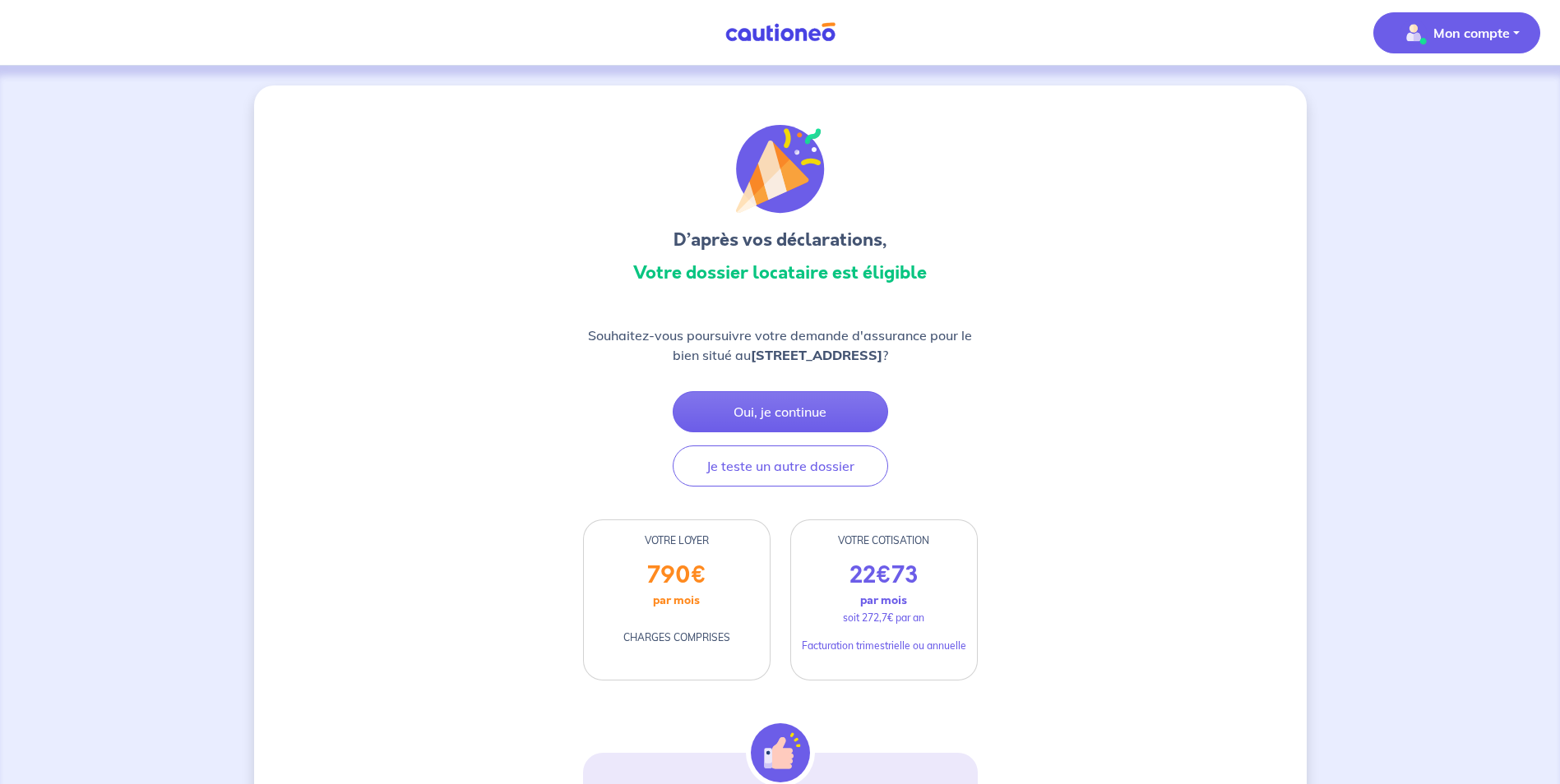
click at [1448, 29] on p "Mon compte" at bounding box center [1472, 33] width 76 height 20
click at [1447, 102] on link "Mes informations" at bounding box center [1441, 101] width 132 height 27
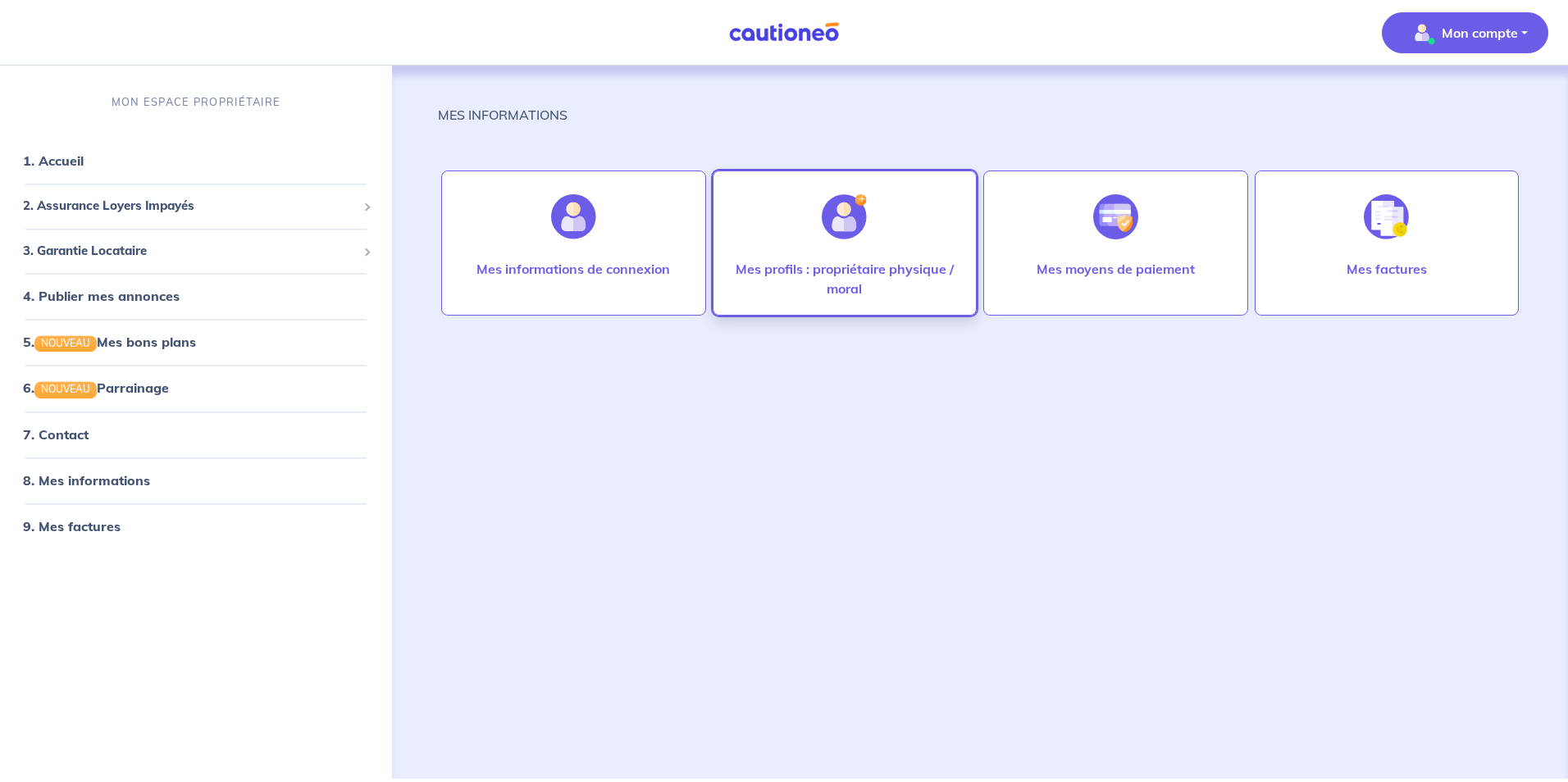
click at [838, 260] on p "Mes profils : propriétaire physique / moral" at bounding box center [845, 279] width 230 height 39
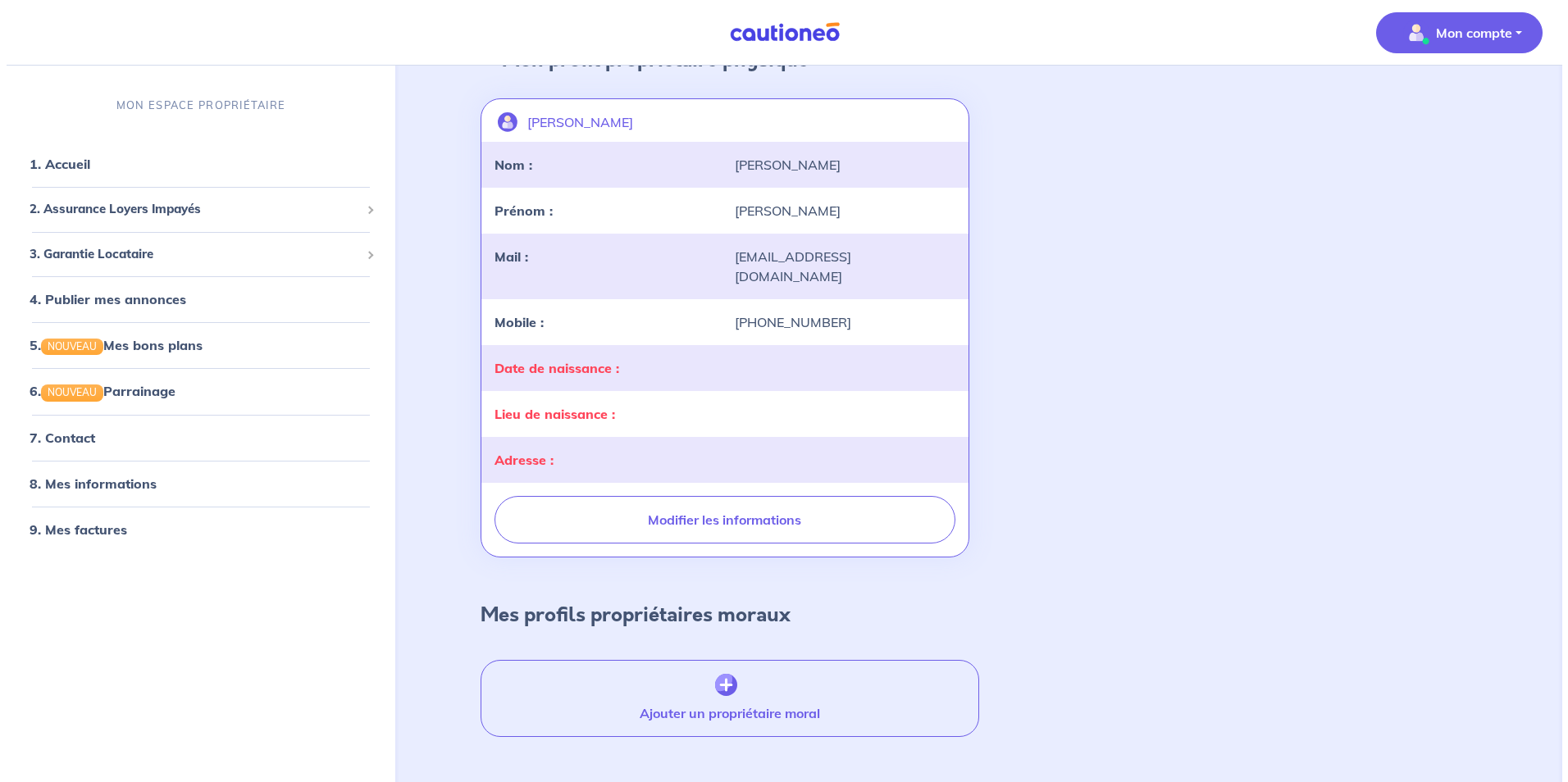
scroll to position [123, 0]
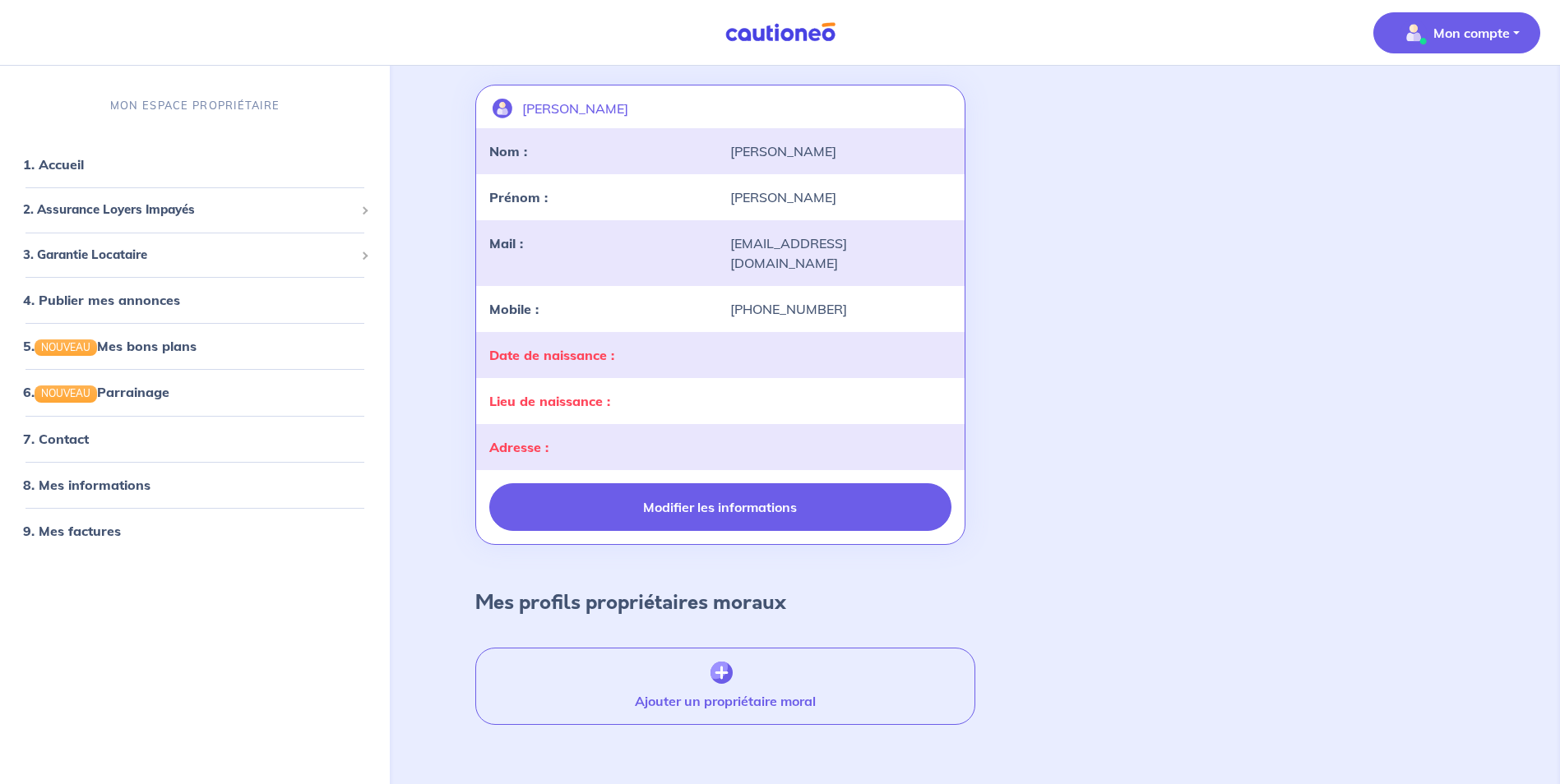
click at [690, 499] on button "Modifier les informations" at bounding box center [720, 507] width 461 height 48
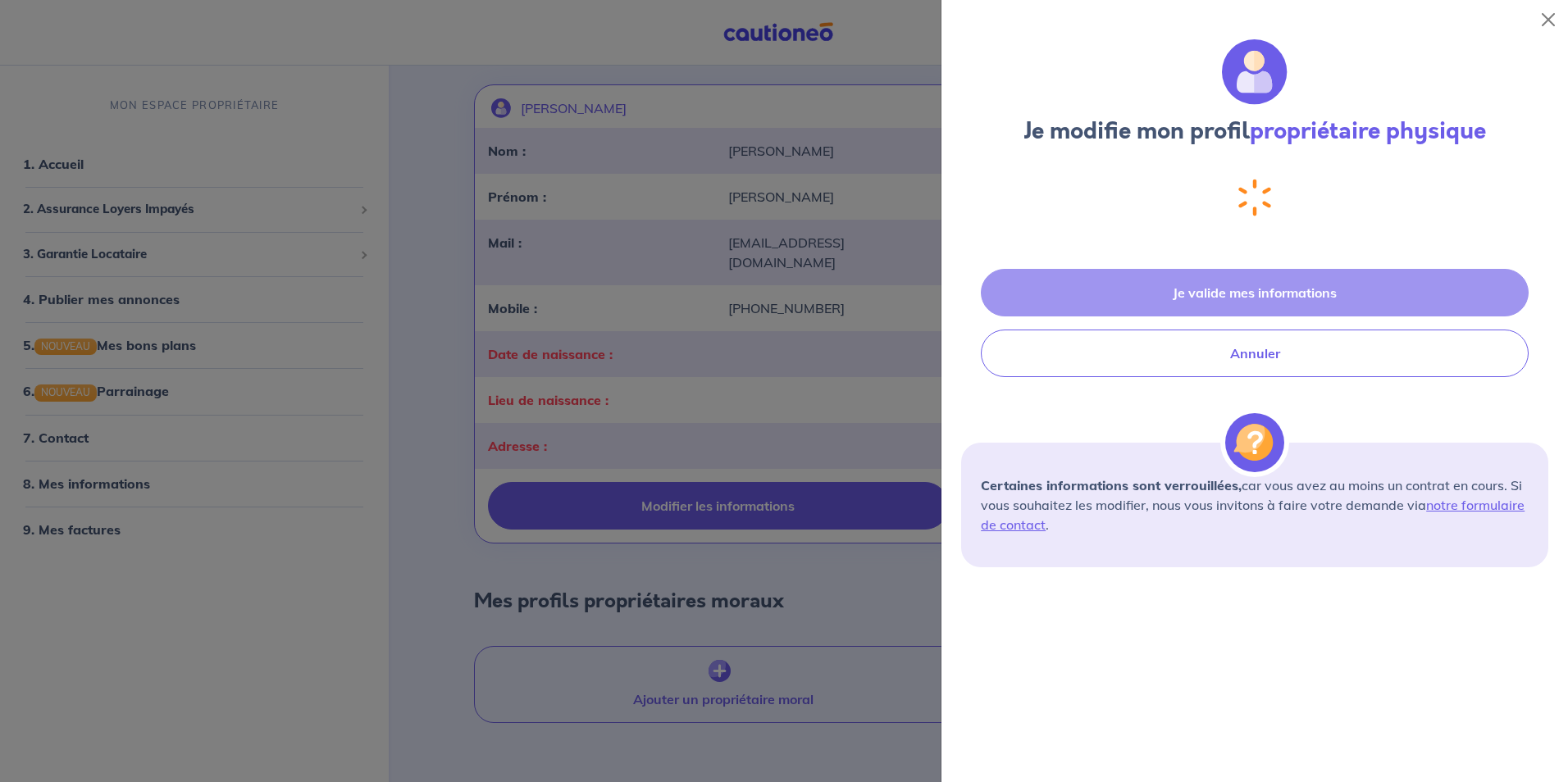
select select "FR"
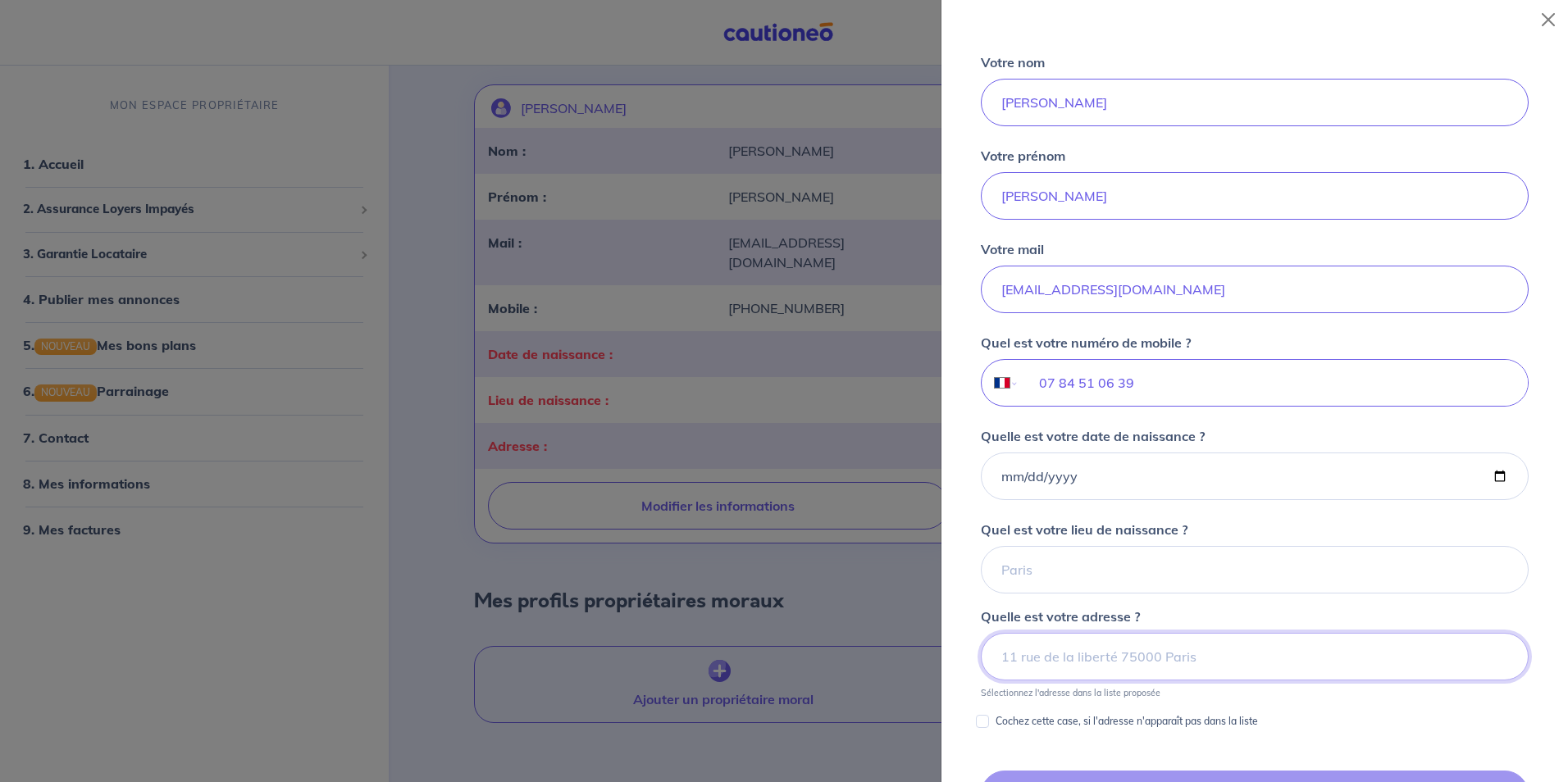
scroll to position [0, 0]
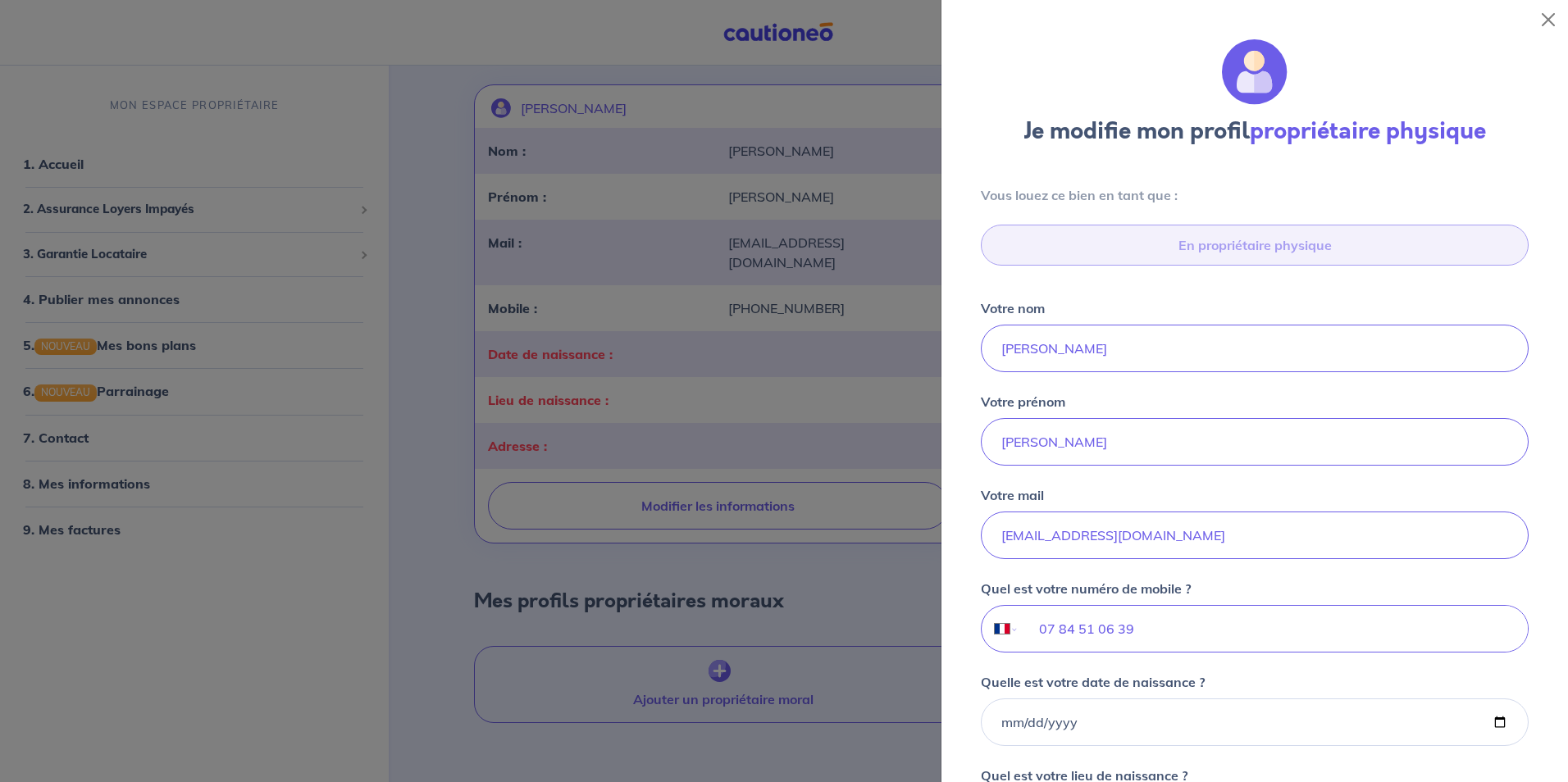
click at [1375, 134] on strong "propriétaire physique" at bounding box center [1368, 131] width 236 height 33
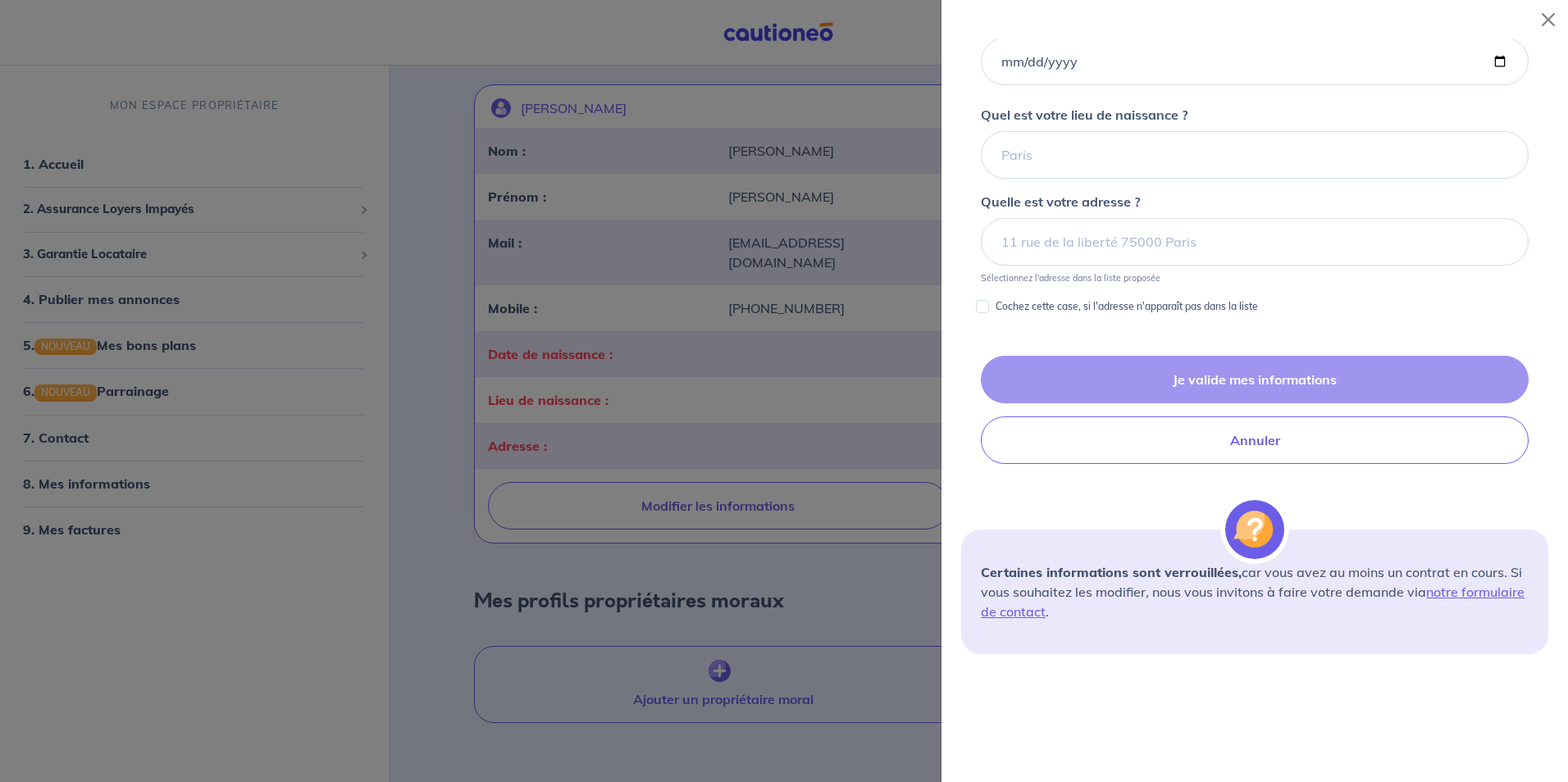
scroll to position [664, 0]
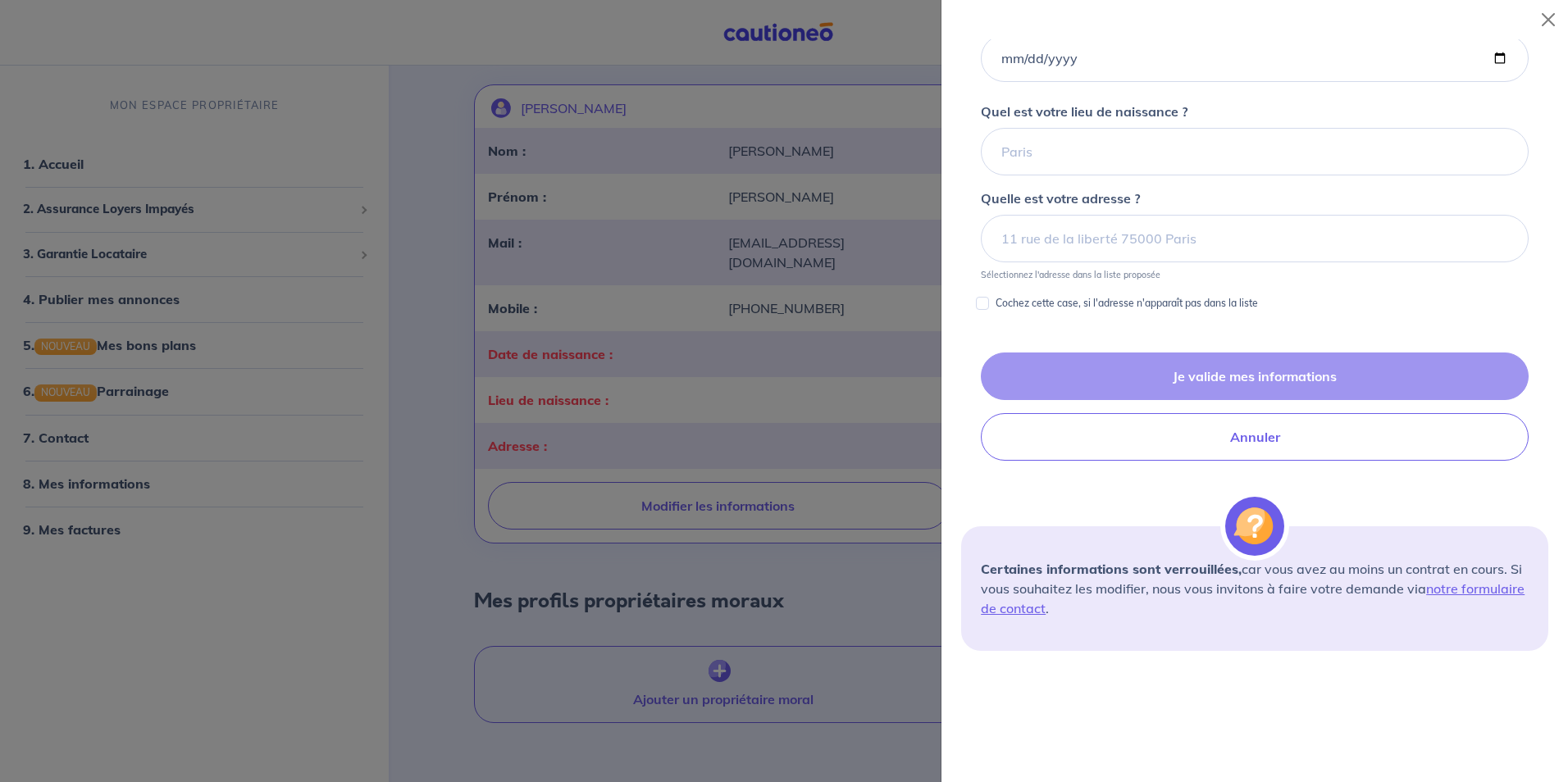
click at [767, 41] on div at bounding box center [784, 391] width 1568 height 782
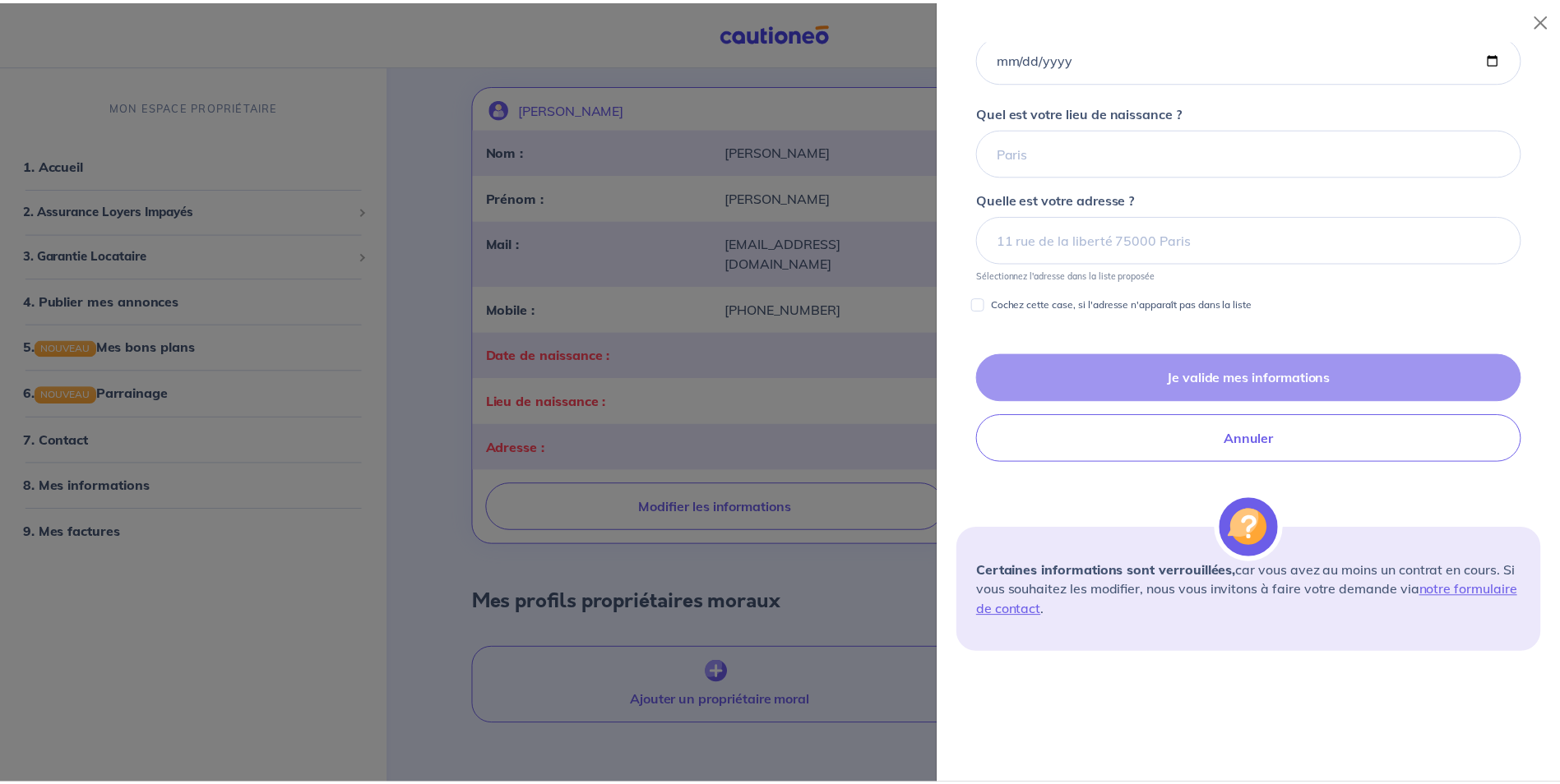
scroll to position [0, 0]
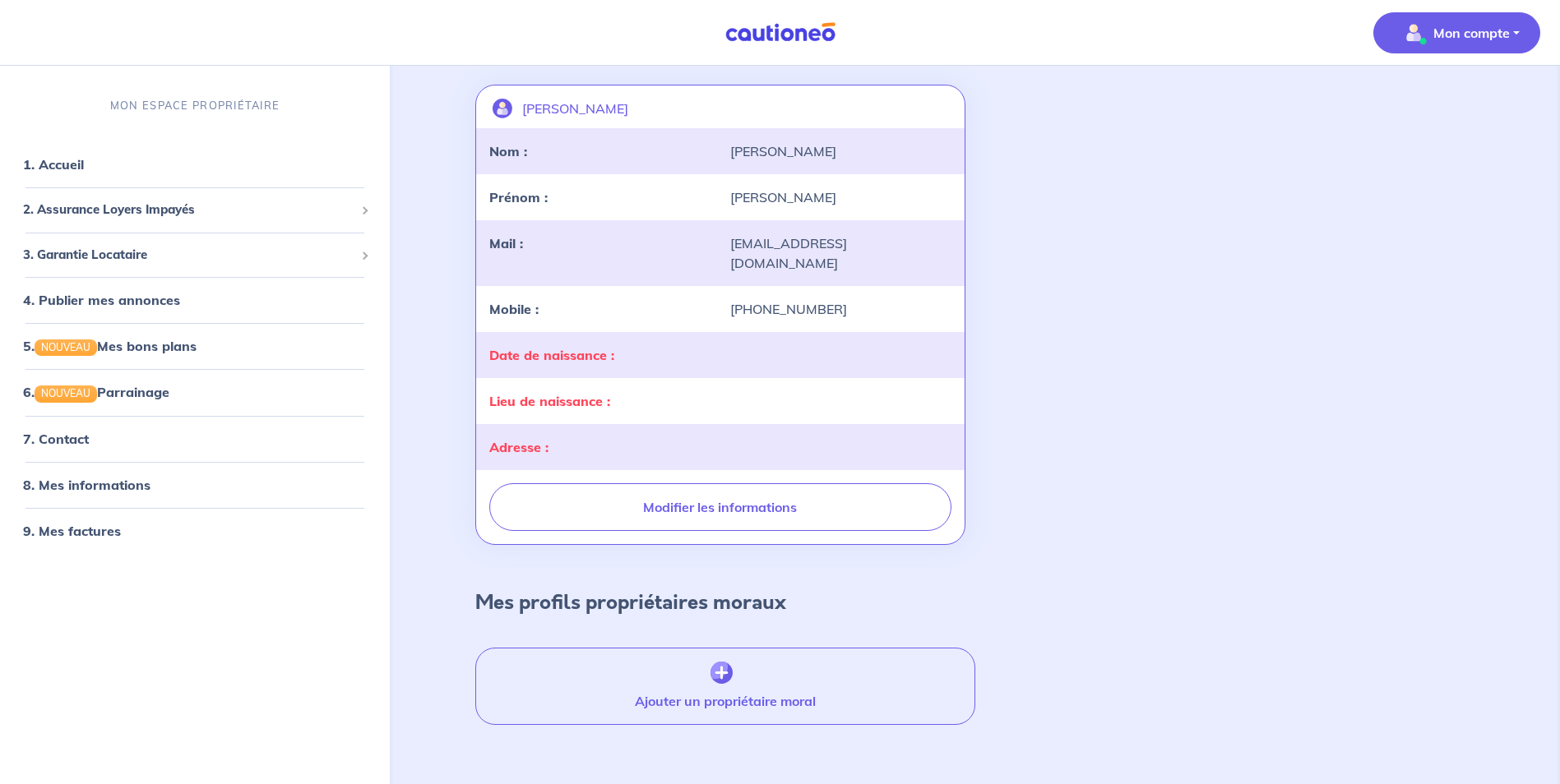
click at [769, 41] on img at bounding box center [781, 33] width 124 height 21
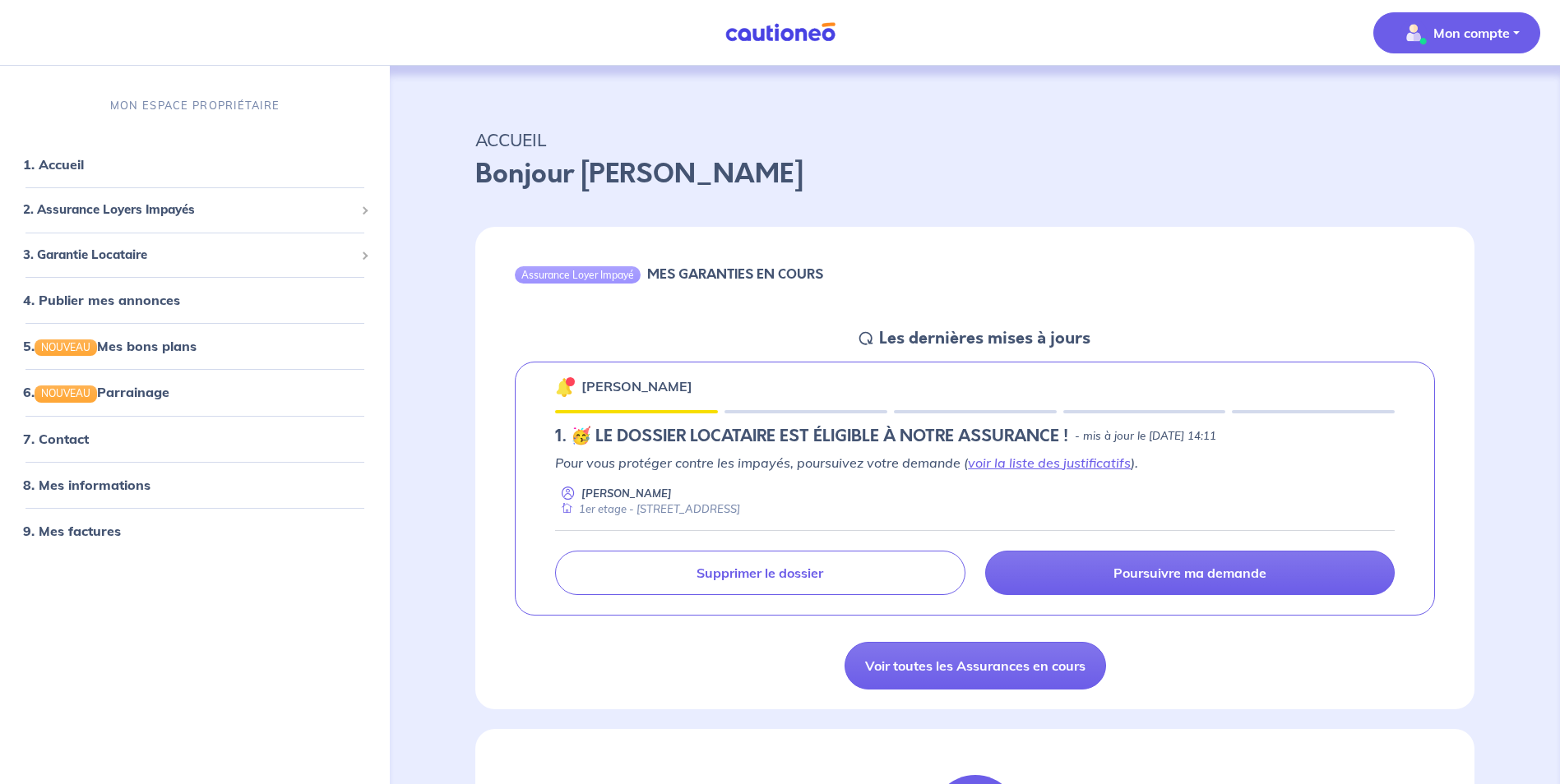
click at [1473, 41] on p "Mon compte" at bounding box center [1472, 33] width 76 height 20
click at [1449, 137] on link "Me déconnecter" at bounding box center [1441, 141] width 132 height 27
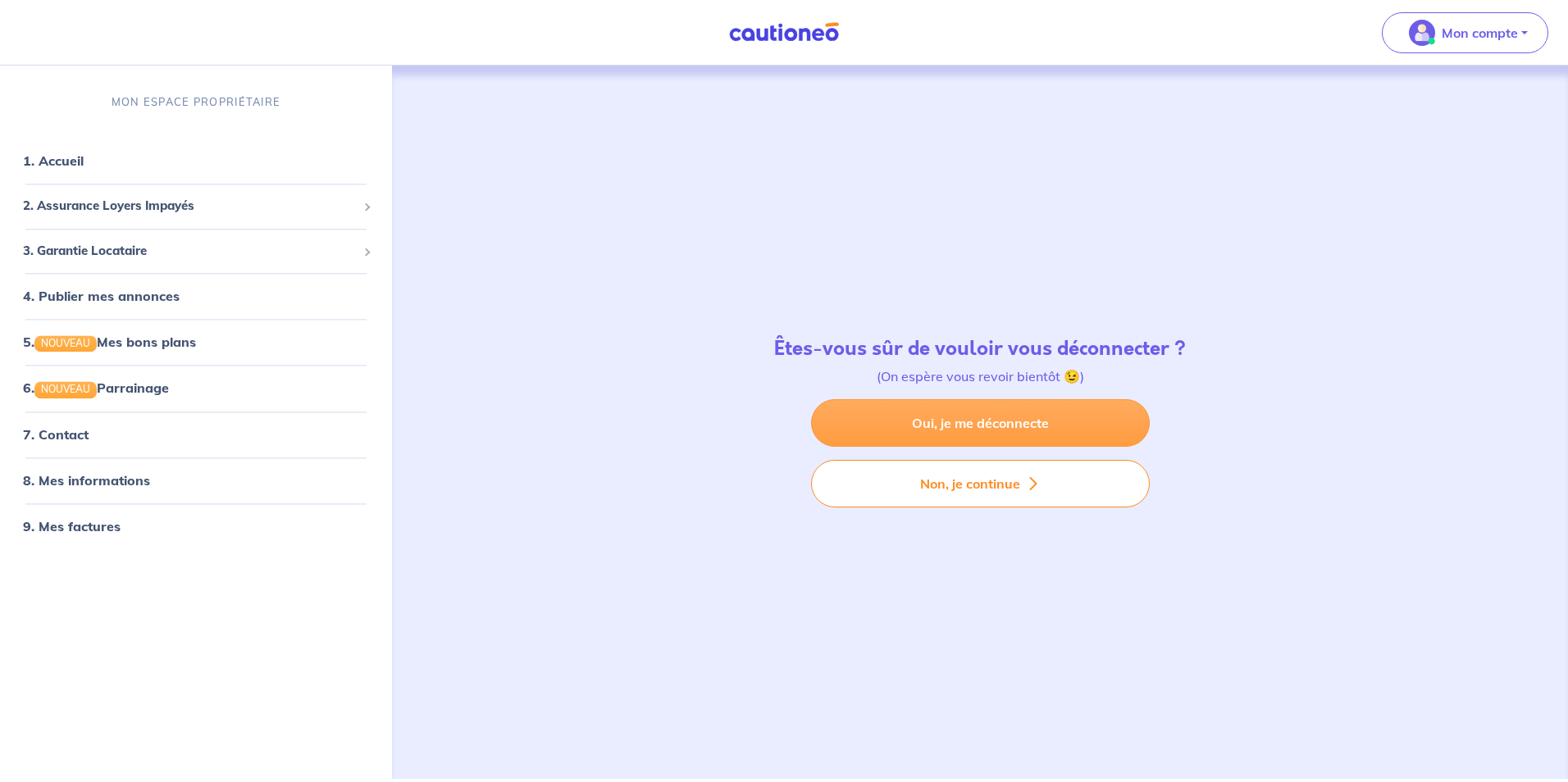
click at [917, 419] on link "Oui, je me déconnecte" at bounding box center [980, 423] width 338 height 48
